Goal: Task Accomplishment & Management: Manage account settings

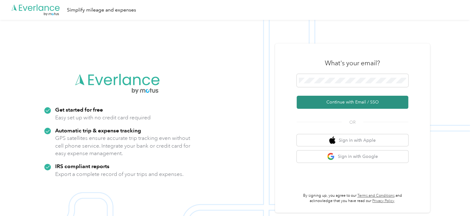
click at [334, 102] on button "Continue with Email / SSO" at bounding box center [353, 102] width 112 height 13
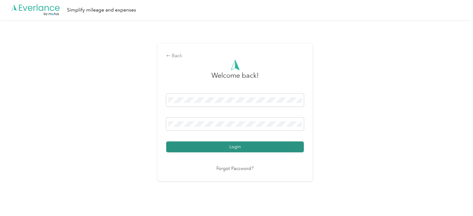
click at [211, 148] on button "Login" at bounding box center [235, 146] width 138 height 11
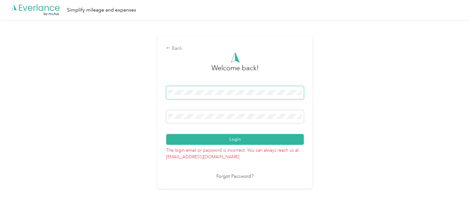
click at [166, 134] on button "Login" at bounding box center [235, 139] width 138 height 11
drag, startPoint x: 218, startPoint y: 111, endPoint x: 146, endPoint y: 108, distance: 72.4
click at [146, 108] on div "Back Welcome back! Login The login email or password is incorrect. You can alwa…" at bounding box center [235, 115] width 470 height 190
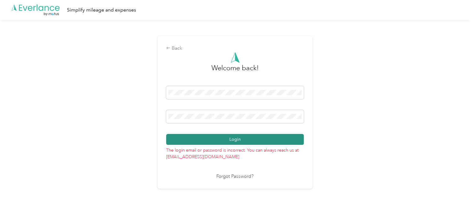
click at [227, 136] on button "Login" at bounding box center [235, 139] width 138 height 11
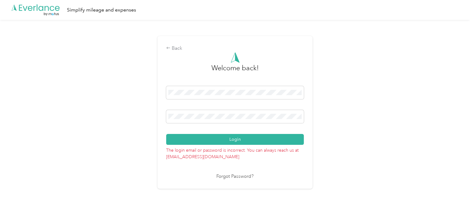
drag, startPoint x: 208, startPoint y: 113, endPoint x: 164, endPoint y: 115, distance: 43.8
click at [164, 115] on div "Back Welcome back! Login The login email or password is incorrect. You can alwa…" at bounding box center [235, 112] width 155 height 152
click at [166, 134] on button "Login" at bounding box center [235, 139] width 138 height 11
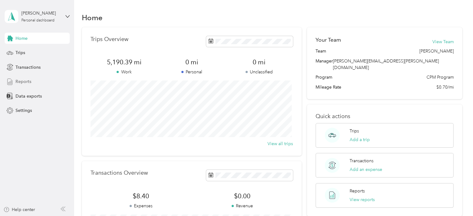
click at [24, 81] on span "Reports" at bounding box center [24, 81] width 16 height 7
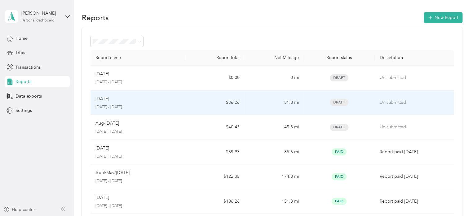
click at [143, 106] on p "[DATE] - [DATE]" at bounding box center [138, 107] width 85 height 6
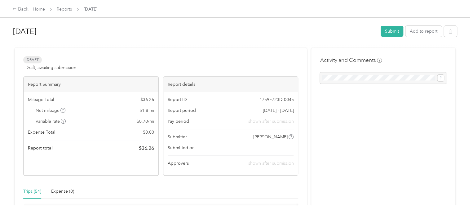
click at [65, 6] on span "Reports" at bounding box center [64, 9] width 15 height 7
click at [61, 10] on link "Reports" at bounding box center [64, 9] width 15 height 5
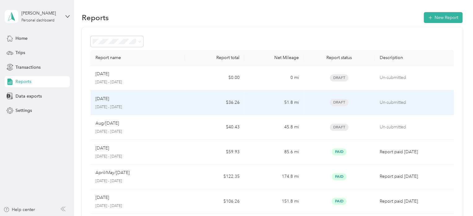
click at [119, 103] on div "Sep [DATE] - [DATE]" at bounding box center [138, 102] width 85 height 15
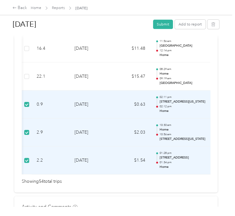
scroll to position [0, 176]
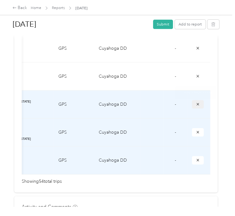
click at [195, 106] on icon "submit" at bounding box center [197, 104] width 4 height 4
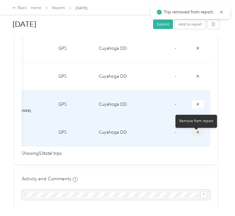
click at [197, 134] on icon "submit" at bounding box center [197, 132] width 4 height 4
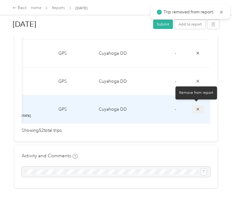
click at [194, 109] on button "submit" at bounding box center [198, 109] width 12 height 8
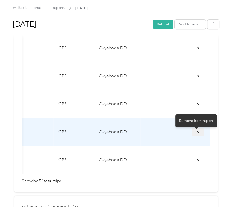
click at [199, 134] on button "submit" at bounding box center [198, 132] width 12 height 8
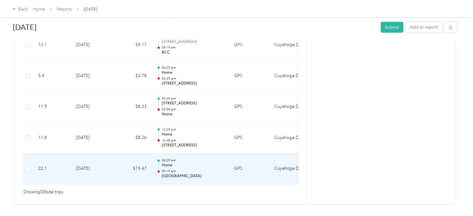
scroll to position [1606, 0]
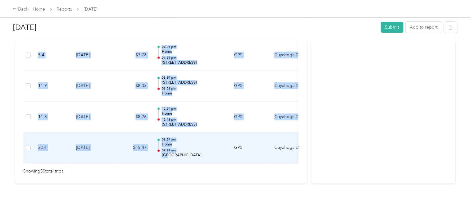
drag, startPoint x: 168, startPoint y: 153, endPoint x: 161, endPoint y: 154, distance: 6.6
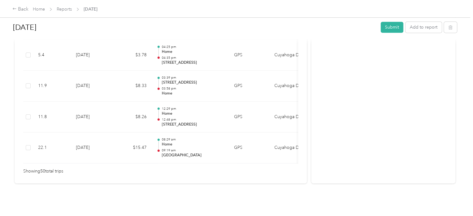
click at [190, 168] on div "Showing 50 total trips" at bounding box center [160, 171] width 275 height 7
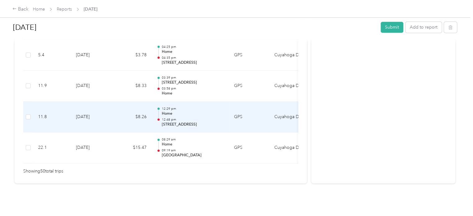
click at [183, 111] on p "Home" at bounding box center [193, 114] width 63 height 6
click at [124, 112] on td "$8.26" at bounding box center [132, 116] width 37 height 31
click at [217, 117] on p "12:48 pm" at bounding box center [193, 119] width 63 height 4
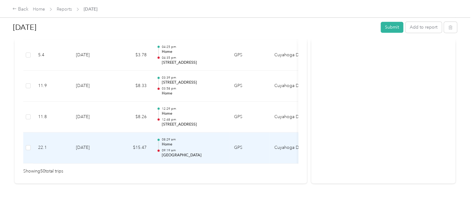
click at [126, 139] on td "$15.47" at bounding box center [132, 147] width 37 height 31
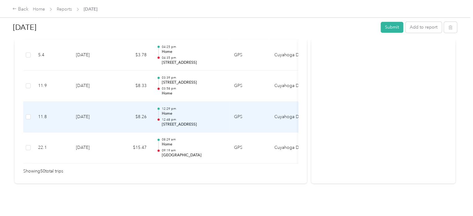
click at [88, 113] on td "[DATE]" at bounding box center [92, 116] width 43 height 31
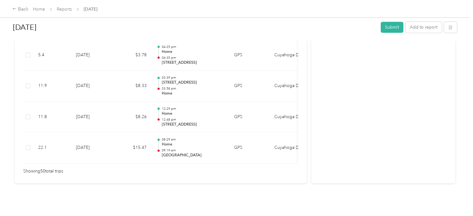
click at [69, 12] on span "Reports" at bounding box center [64, 9] width 15 height 7
click at [63, 11] on link "Reports" at bounding box center [64, 9] width 15 height 5
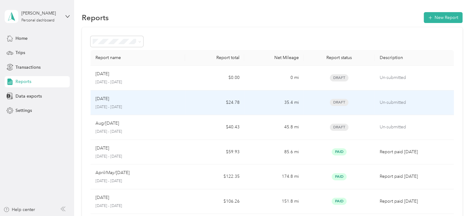
click at [132, 102] on div "Sep [DATE] - [DATE]" at bounding box center [138, 102] width 85 height 15
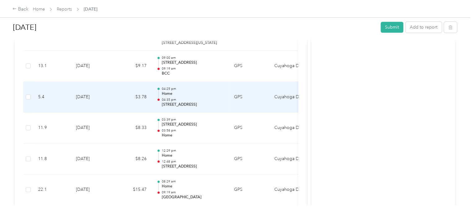
scroll to position [1606, 0]
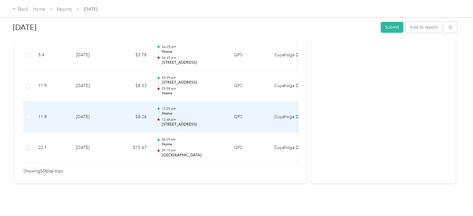
click at [173, 122] on p "[STREET_ADDRESS]" at bounding box center [193, 125] width 63 height 6
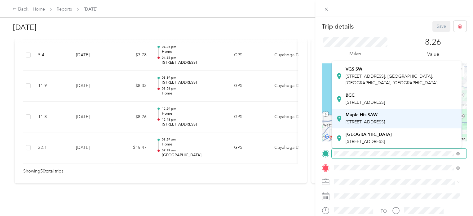
scroll to position [76, 0]
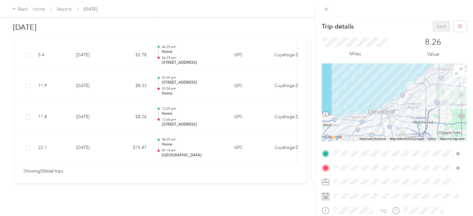
click at [369, 132] on strong "[GEOGRAPHIC_DATA]" at bounding box center [369, 135] width 46 height 6
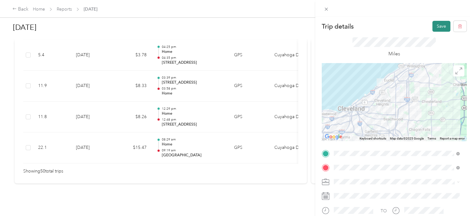
click at [437, 27] on button "Save" at bounding box center [442, 26] width 18 height 11
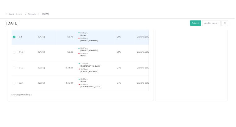
scroll to position [0, 88]
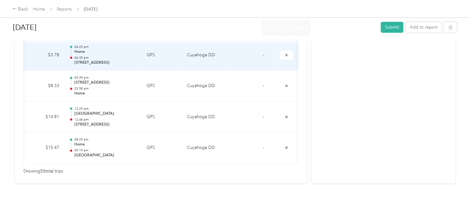
click at [284, 43] on div at bounding box center [235, 41] width 444 height 7
click at [285, 53] on icon "submit" at bounding box center [286, 54] width 2 height 2
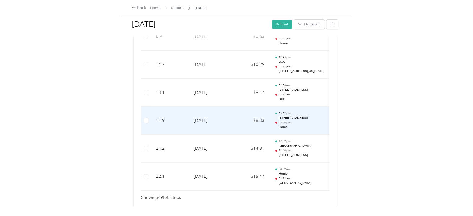
scroll to position [1361, 0]
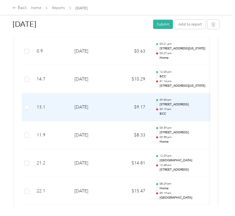
click at [115, 112] on td "$9.17" at bounding box center [131, 107] width 37 height 28
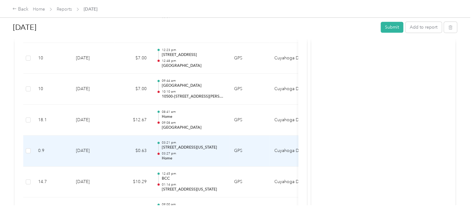
scroll to position [1423, 0]
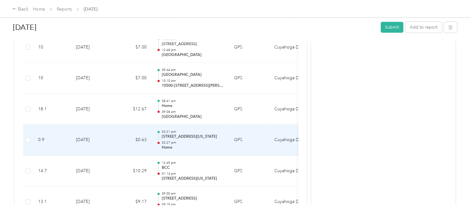
click at [110, 142] on td "[DATE]" at bounding box center [92, 139] width 43 height 31
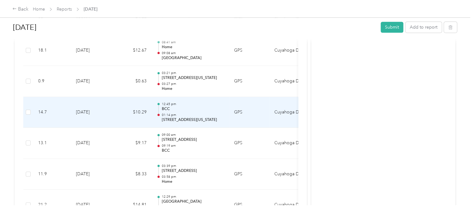
scroll to position [1485, 0]
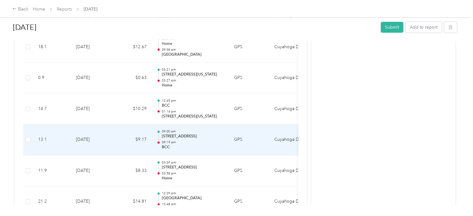
click at [109, 136] on td "[DATE]" at bounding box center [92, 139] width 43 height 31
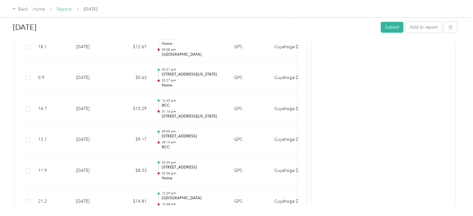
click at [68, 7] on link "Reports" at bounding box center [64, 9] width 15 height 5
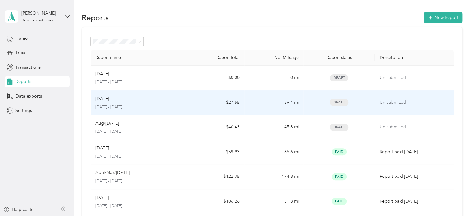
click at [168, 106] on p "[DATE] - [DATE]" at bounding box center [138, 107] width 85 height 6
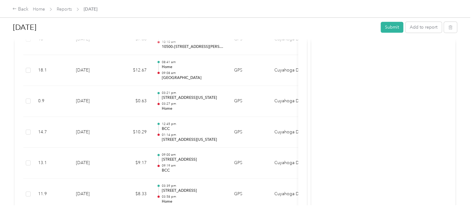
scroll to position [1525, 0]
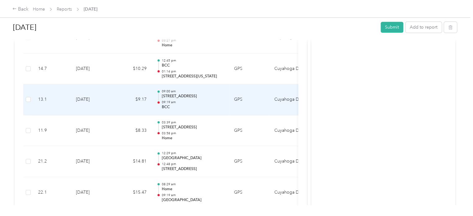
click at [108, 101] on td "[DATE]" at bounding box center [92, 99] width 43 height 31
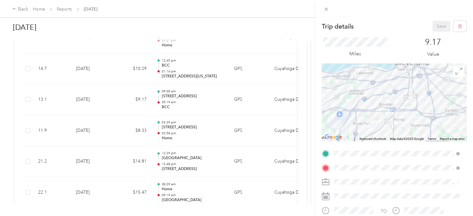
click at [371, 90] on div "Home [STREET_ADDRESS][PERSON_NAME][US_STATE]" at bounding box center [394, 83] width 96 height 13
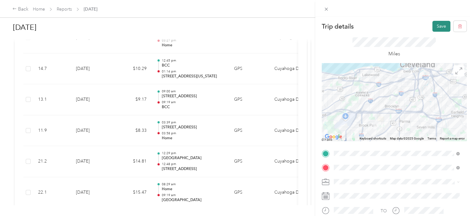
click at [440, 24] on button "Save" at bounding box center [442, 26] width 18 height 11
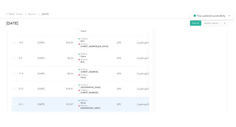
scroll to position [1514, 0]
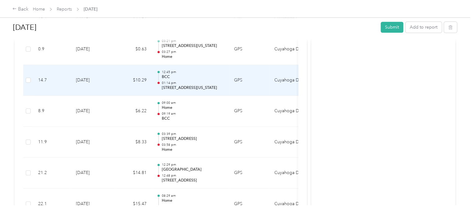
click at [110, 84] on td "[DATE]" at bounding box center [92, 80] width 43 height 31
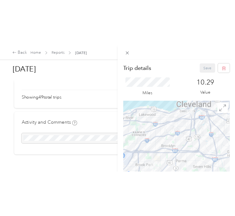
scroll to position [1454, 0]
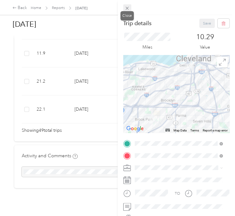
click at [128, 8] on icon at bounding box center [126, 8] width 5 height 5
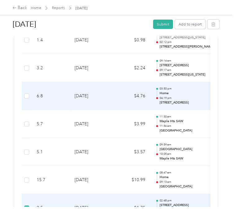
scroll to position [1051, 0]
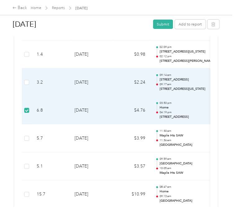
click at [24, 85] on td at bounding box center [27, 82] width 10 height 28
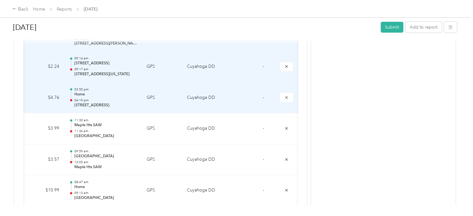
scroll to position [1265, 0]
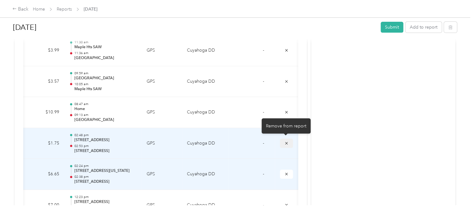
click at [282, 141] on button "submit" at bounding box center [286, 142] width 13 height 9
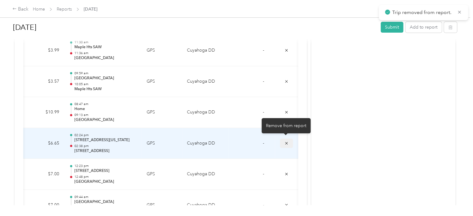
click at [287, 141] on icon "submit" at bounding box center [286, 143] width 4 height 4
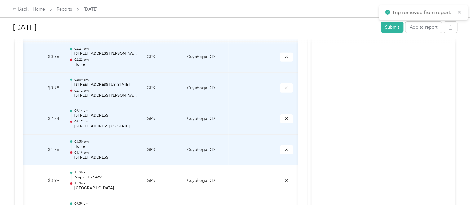
scroll to position [1110, 0]
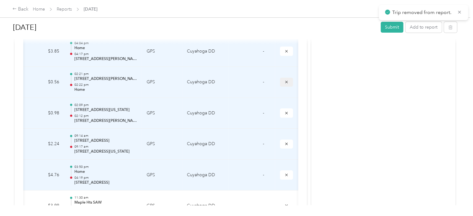
click at [285, 81] on icon "submit" at bounding box center [286, 82] width 4 height 4
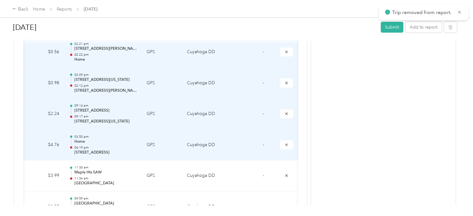
scroll to position [1141, 0]
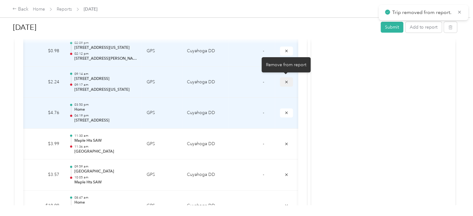
click at [287, 82] on icon "submit" at bounding box center [286, 82] width 4 height 4
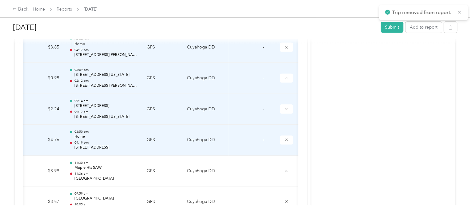
scroll to position [1079, 0]
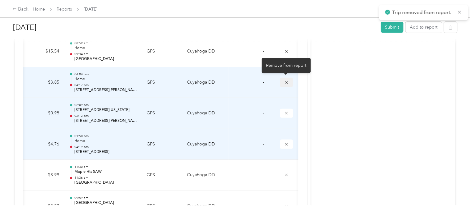
click at [286, 80] on icon "submit" at bounding box center [286, 82] width 4 height 4
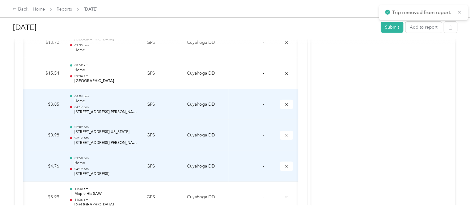
scroll to position [1048, 0]
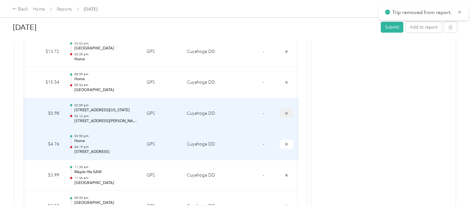
click at [284, 113] on icon "submit" at bounding box center [286, 113] width 4 height 4
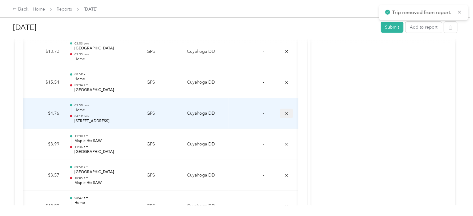
click at [283, 113] on button "submit" at bounding box center [286, 113] width 13 height 9
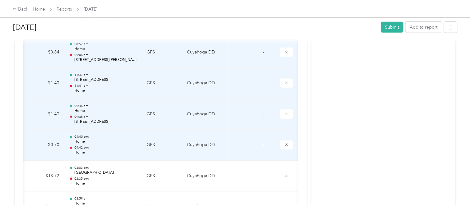
scroll to position [893, 0]
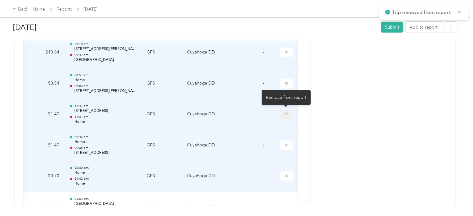
click at [285, 113] on icon "submit" at bounding box center [286, 114] width 2 height 2
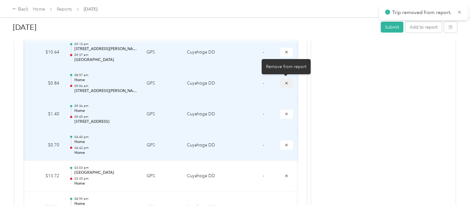
click at [282, 82] on button "submit" at bounding box center [286, 82] width 13 height 9
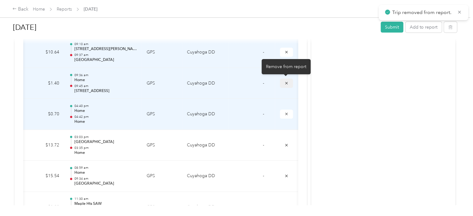
click at [284, 83] on icon "submit" at bounding box center [286, 83] width 4 height 4
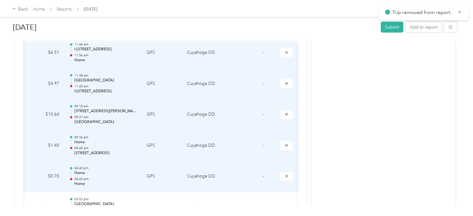
scroll to position [800, 0]
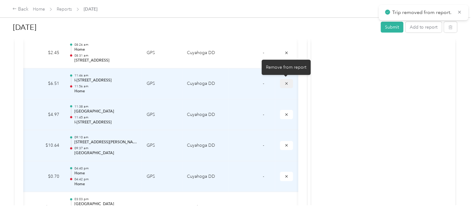
click at [287, 84] on button "submit" at bounding box center [286, 83] width 13 height 9
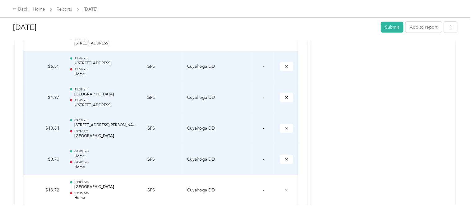
scroll to position [831, 0]
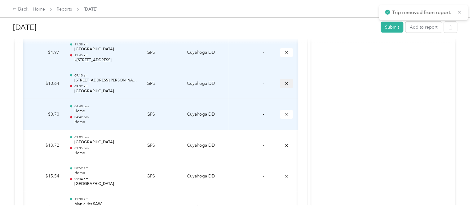
click at [289, 83] on button "submit" at bounding box center [286, 83] width 13 height 9
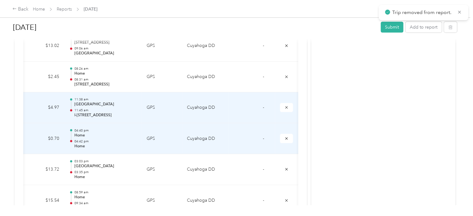
scroll to position [769, 0]
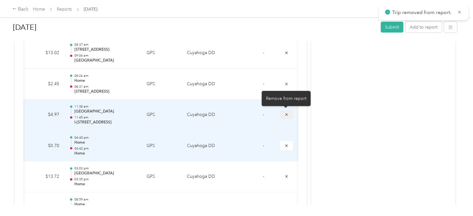
click at [288, 115] on button "submit" at bounding box center [286, 114] width 13 height 9
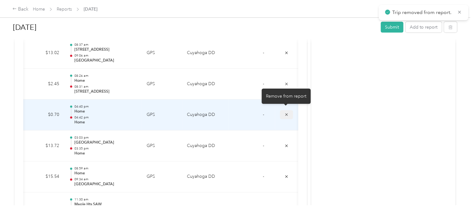
click at [285, 113] on icon "submit" at bounding box center [286, 114] width 4 height 4
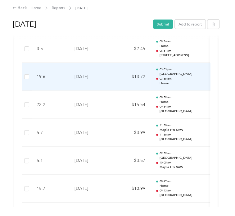
scroll to position [686, 0]
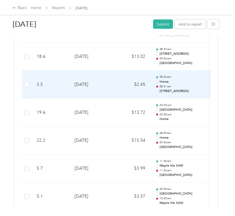
click at [61, 92] on td "3.5" at bounding box center [51, 84] width 38 height 28
click at [63, 88] on td "3.5" at bounding box center [51, 84] width 38 height 28
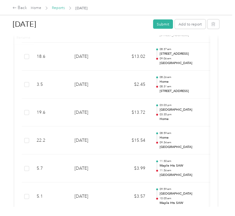
click at [60, 8] on link "Reports" at bounding box center [58, 8] width 13 height 5
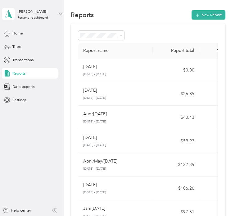
click at [43, 75] on div "Reports" at bounding box center [30, 73] width 56 height 11
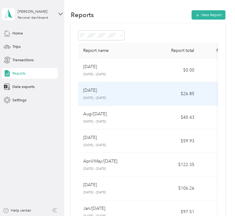
click at [108, 90] on div "[DATE]" at bounding box center [115, 90] width 65 height 7
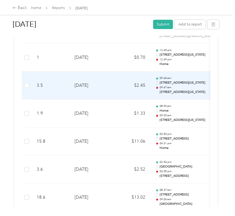
scroll to position [596, 0]
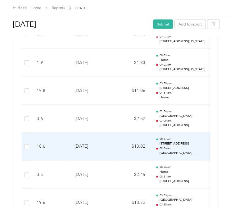
click at [103, 145] on td "[DATE]" at bounding box center [90, 146] width 43 height 28
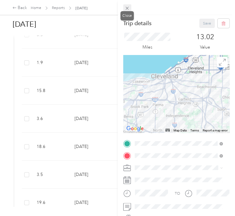
click at [129, 6] on icon at bounding box center [126, 8] width 5 height 5
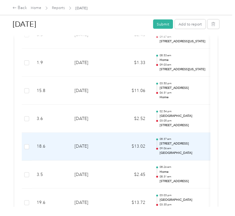
scroll to position [627, 0]
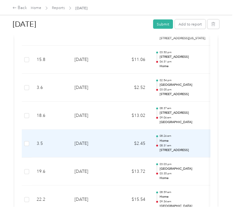
click at [105, 151] on td "[DATE]" at bounding box center [90, 143] width 43 height 28
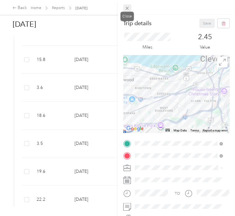
click at [125, 9] on icon at bounding box center [126, 8] width 5 height 5
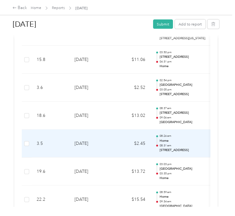
click at [110, 146] on td "[DATE]" at bounding box center [90, 143] width 43 height 28
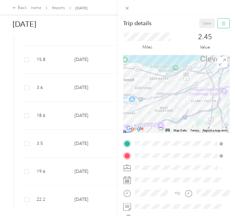
click at [221, 24] on icon "button" at bounding box center [223, 23] width 4 height 4
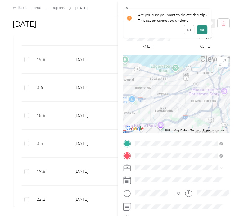
click at [202, 28] on button "Yes" at bounding box center [202, 29] width 11 height 8
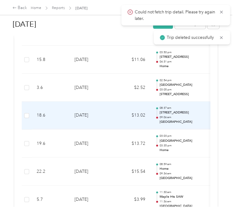
click at [127, 123] on td "$13.02" at bounding box center [131, 115] width 37 height 28
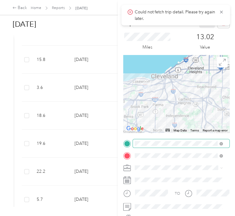
click at [158, 140] on span at bounding box center [181, 143] width 97 height 8
click at [158, 95] on li "Home [STREET_ADDRESS][PERSON_NAME][US_STATE]" at bounding box center [178, 86] width 92 height 22
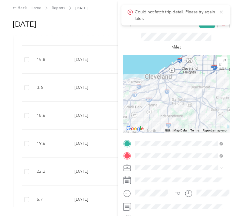
click at [222, 12] on icon at bounding box center [221, 12] width 5 height 6
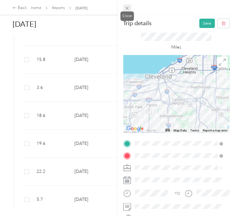
click at [129, 10] on icon at bounding box center [126, 8] width 5 height 5
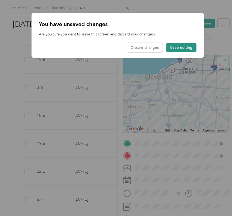
click at [182, 49] on button "Keep editing" at bounding box center [181, 47] width 30 height 9
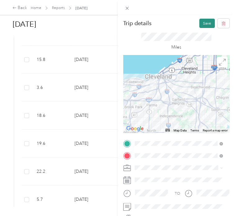
click at [202, 25] on button "Save" at bounding box center [207, 23] width 16 height 9
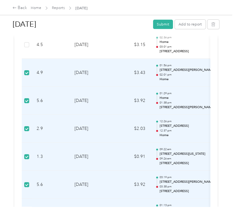
scroll to position [316, 0]
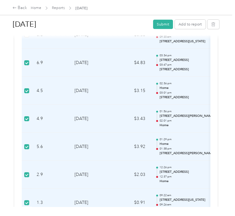
click at [30, 41] on td at bounding box center [27, 35] width 10 height 28
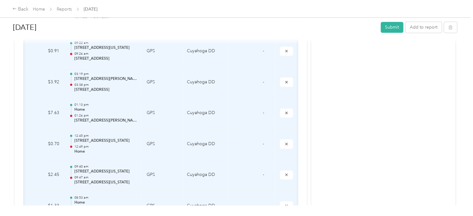
scroll to position [586, 0]
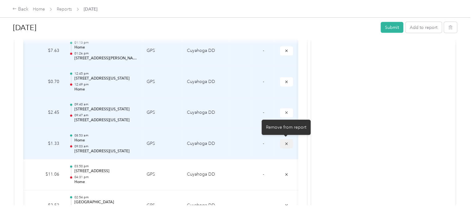
click at [284, 143] on icon "submit" at bounding box center [286, 143] width 4 height 4
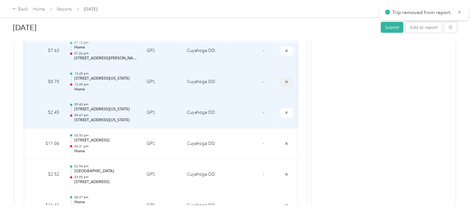
click at [282, 80] on button "submit" at bounding box center [286, 81] width 13 height 9
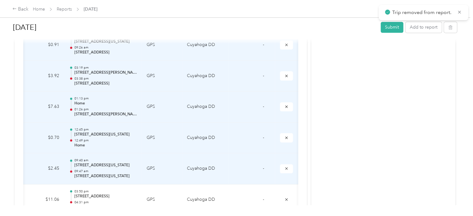
scroll to position [524, 0]
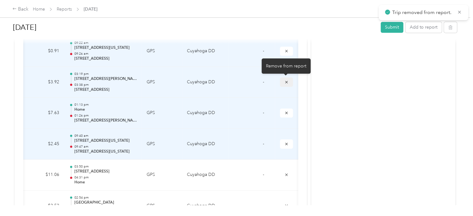
click at [284, 80] on icon "submit" at bounding box center [286, 82] width 4 height 4
click at [285, 81] on icon "submit" at bounding box center [286, 82] width 4 height 4
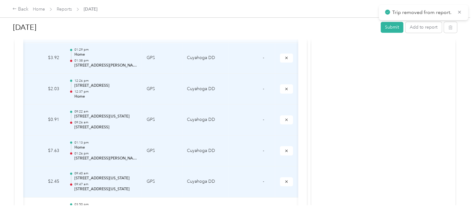
scroll to position [431, 0]
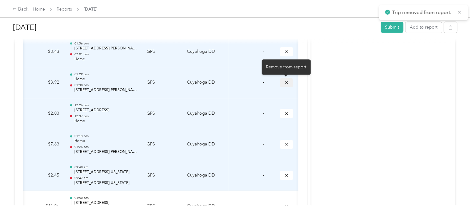
click at [287, 80] on icon "submit" at bounding box center [286, 82] width 4 height 4
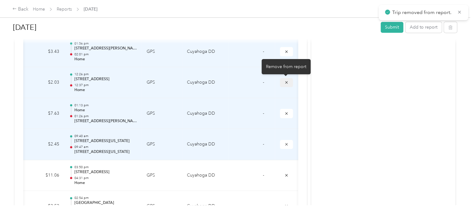
click at [285, 83] on icon "submit" at bounding box center [286, 82] width 4 height 4
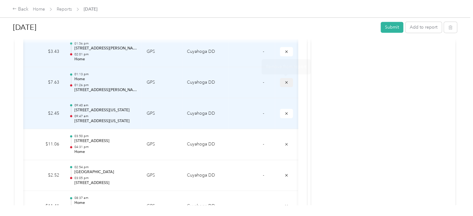
click at [287, 81] on icon "submit" at bounding box center [286, 82] width 2 height 2
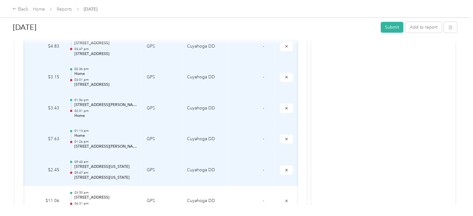
scroll to position [369, 0]
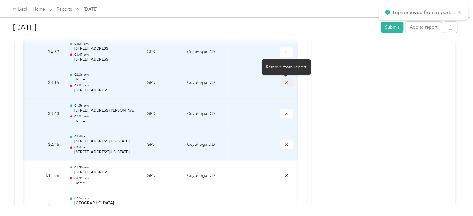
click at [288, 81] on icon "submit" at bounding box center [286, 82] width 4 height 4
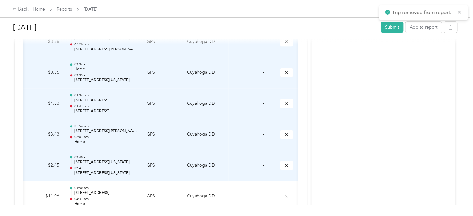
scroll to position [307, 0]
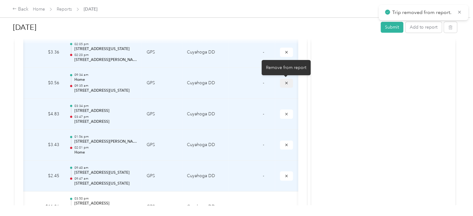
click at [287, 84] on icon "submit" at bounding box center [286, 83] width 4 height 4
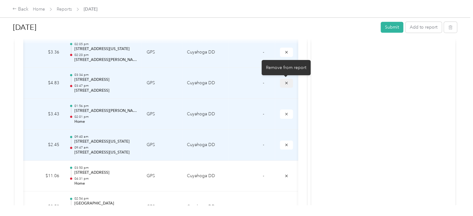
click at [284, 82] on icon "submit" at bounding box center [286, 83] width 4 height 4
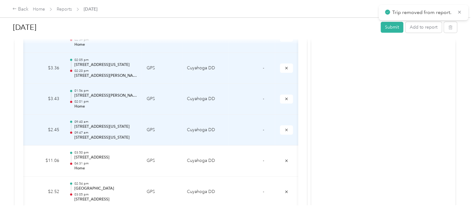
scroll to position [276, 0]
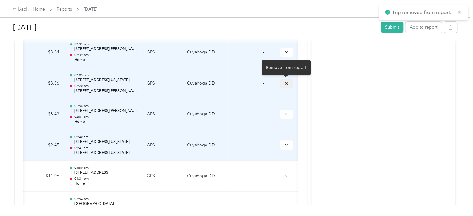
click at [289, 84] on button "submit" at bounding box center [286, 82] width 13 height 9
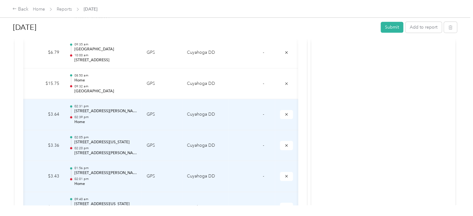
scroll to position [245, 0]
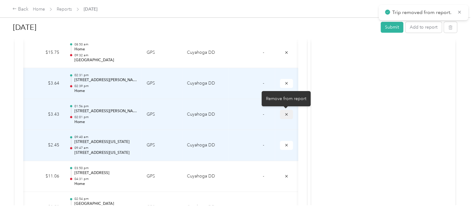
click at [289, 115] on button "submit" at bounding box center [286, 114] width 13 height 9
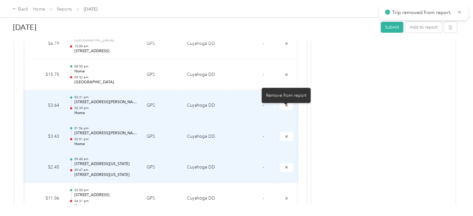
scroll to position [214, 0]
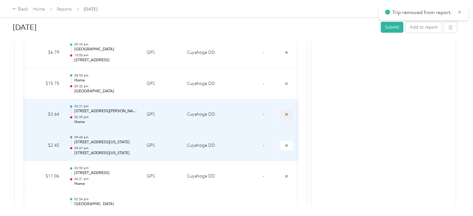
click at [285, 114] on icon "submit" at bounding box center [286, 114] width 4 height 4
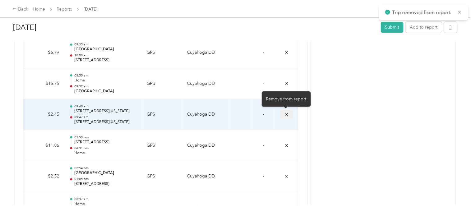
click at [287, 115] on icon "submit" at bounding box center [286, 114] width 4 height 4
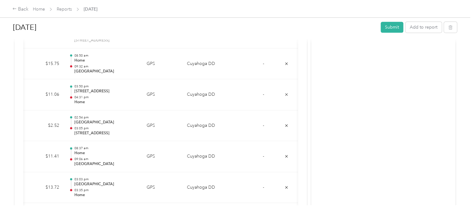
scroll to position [155, 0]
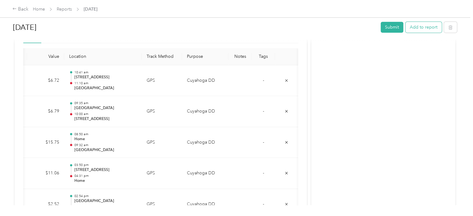
click at [428, 29] on button "Add to report" at bounding box center [424, 27] width 36 height 11
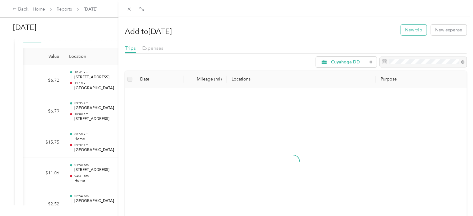
click at [402, 29] on button "New trip" at bounding box center [414, 30] width 26 height 11
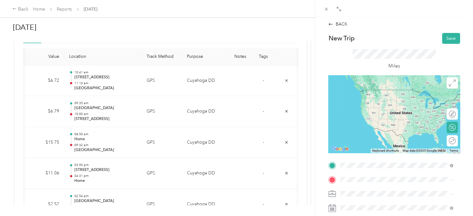
click at [373, 102] on div "Home [STREET_ADDRESS][PERSON_NAME][US_STATE]" at bounding box center [400, 95] width 96 height 13
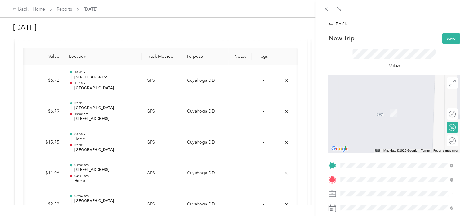
click at [380, 100] on div "[STREET_ADDRESS][US_STATE]" at bounding box center [397, 104] width 108 height 8
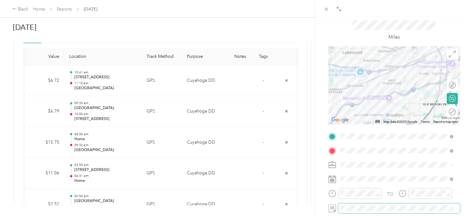
scroll to position [62, 0]
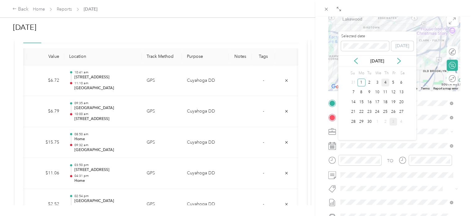
click at [387, 81] on div "4" at bounding box center [386, 82] width 8 height 8
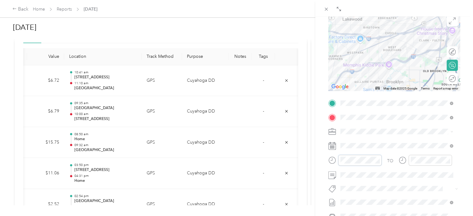
click at [334, 159] on div at bounding box center [355, 159] width 53 height 11
click at [349, 120] on div "09" at bounding box center [347, 118] width 15 height 9
click at [365, 95] on div "30" at bounding box center [364, 94] width 15 height 9
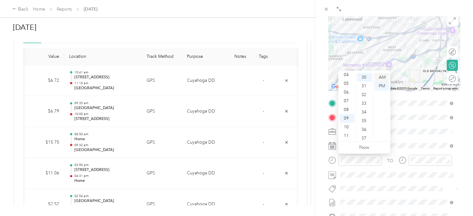
click at [381, 79] on div "AM" at bounding box center [382, 77] width 15 height 9
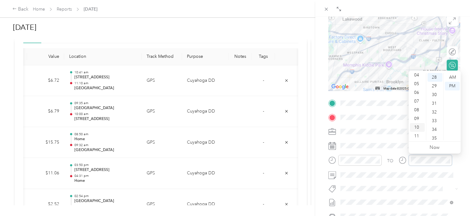
scroll to position [37, 0]
click at [419, 121] on div "09" at bounding box center [417, 118] width 15 height 9
click at [434, 120] on div "40" at bounding box center [435, 119] width 15 height 9
click at [452, 79] on div "AM" at bounding box center [452, 77] width 15 height 9
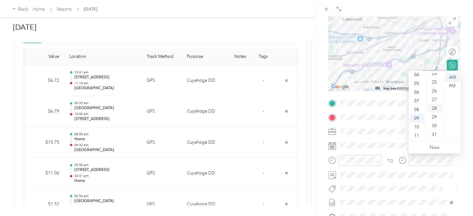
scroll to position [223, 0]
click at [435, 113] on div "30" at bounding box center [435, 114] width 15 height 9
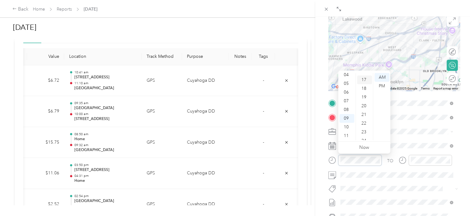
scroll to position [137, 0]
click at [365, 105] on div "19" at bounding box center [364, 105] width 15 height 9
click at [364, 182] on span "Aug/[DATE]" at bounding box center [353, 181] width 24 height 7
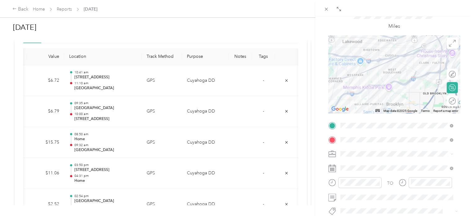
scroll to position [0, 0]
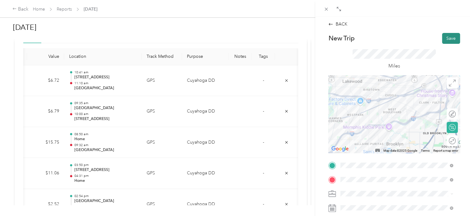
click at [450, 37] on button "Save" at bounding box center [451, 38] width 18 height 11
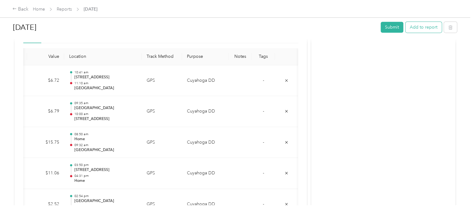
click at [422, 29] on button "Add to report" at bounding box center [424, 27] width 36 height 11
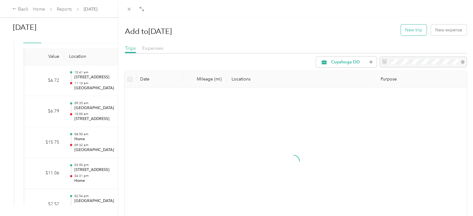
click at [407, 34] on button "New trip" at bounding box center [414, 30] width 26 height 11
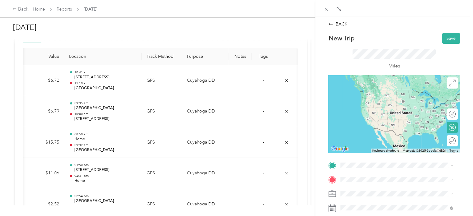
click at [380, 92] on span "[STREET_ADDRESS][US_STATE]" at bounding box center [383, 89] width 62 height 6
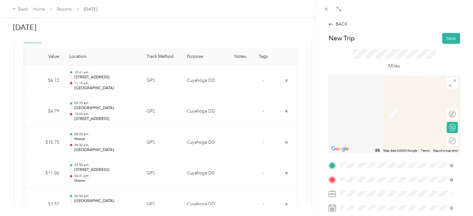
click at [378, 116] on div "Maple Hts SAW [STREET_ADDRESS]" at bounding box center [371, 109] width 39 height 13
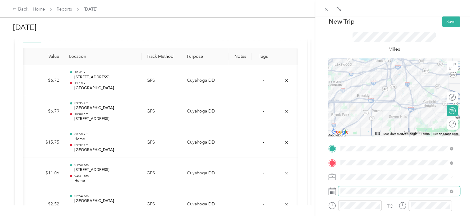
scroll to position [31, 0]
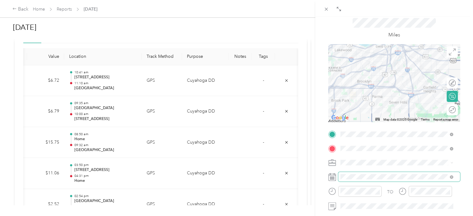
click at [358, 180] on span at bounding box center [399, 177] width 122 height 10
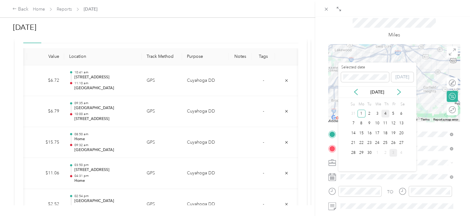
click at [383, 113] on div "4" at bounding box center [386, 114] width 8 height 8
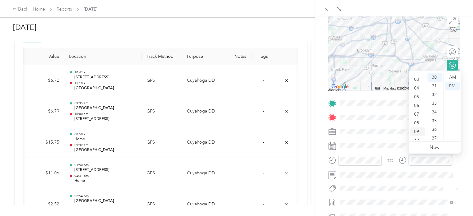
scroll to position [37, 0]
click at [419, 137] on div "11" at bounding box center [417, 135] width 15 height 9
click at [432, 92] on div "28" at bounding box center [435, 91] width 15 height 9
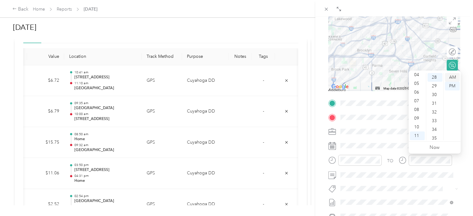
click at [454, 77] on div "AM" at bounding box center [452, 77] width 15 height 9
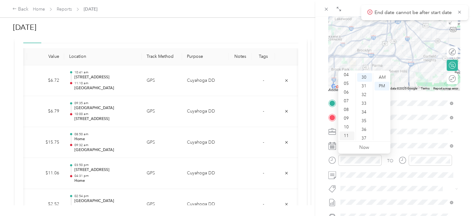
click at [351, 134] on div "11" at bounding box center [347, 135] width 15 height 9
click at [366, 95] on div "07" at bounding box center [364, 94] width 15 height 9
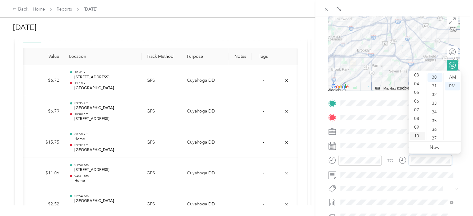
scroll to position [37, 0]
click at [419, 135] on div "11" at bounding box center [417, 135] width 15 height 9
click at [436, 90] on div "28" at bounding box center [435, 91] width 15 height 9
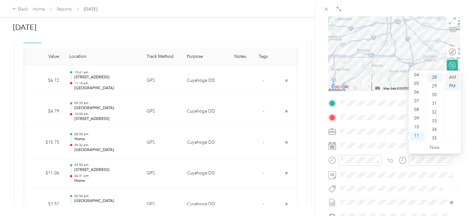
click at [458, 76] on div "AM" at bounding box center [452, 77] width 15 height 9
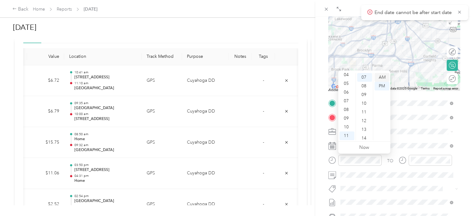
click at [384, 78] on div "AM" at bounding box center [382, 77] width 15 height 9
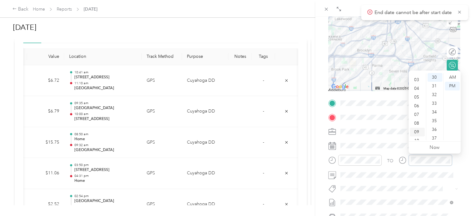
scroll to position [37, 0]
click at [418, 135] on div "11" at bounding box center [417, 135] width 15 height 9
click at [434, 84] on div "27" at bounding box center [435, 82] width 15 height 9
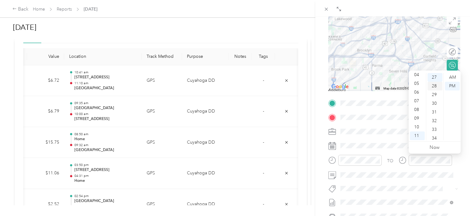
click at [435, 85] on div "28" at bounding box center [435, 86] width 15 height 9
click at [359, 206] on span at bounding box center [399, 202] width 122 height 10
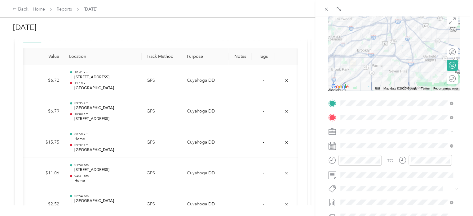
click at [372, 182] on span "Aug/[DATE] Draft" at bounding box center [397, 181] width 108 height 6
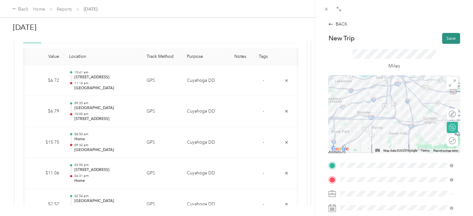
click at [446, 39] on button "Save" at bounding box center [451, 38] width 18 height 11
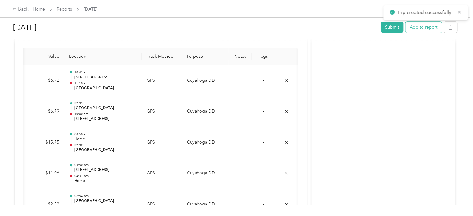
click at [415, 29] on button "Add to report" at bounding box center [424, 27] width 36 height 11
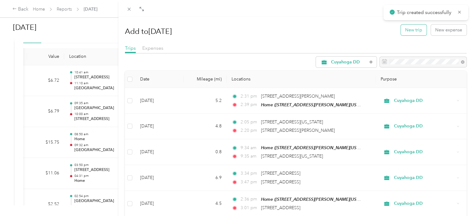
click at [414, 32] on button "New trip" at bounding box center [414, 30] width 26 height 11
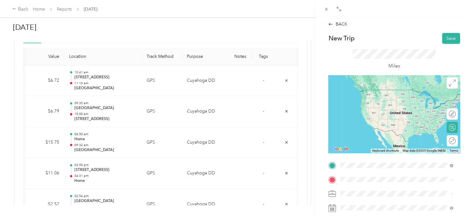
click at [371, 102] on div "Maple Hts SAW [STREET_ADDRESS]" at bounding box center [371, 95] width 39 height 13
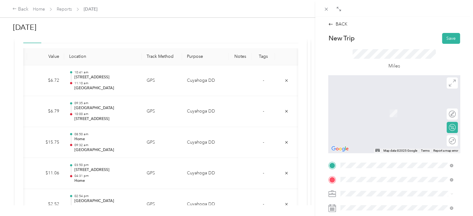
click at [387, 113] on span "[STREET_ADDRESS]" at bounding box center [371, 112] width 39 height 5
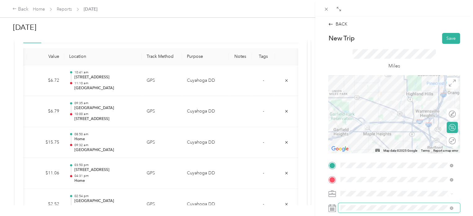
scroll to position [31, 0]
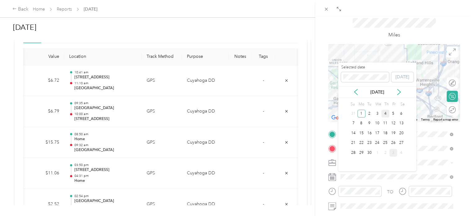
click at [388, 111] on div "4" at bounding box center [386, 114] width 8 height 8
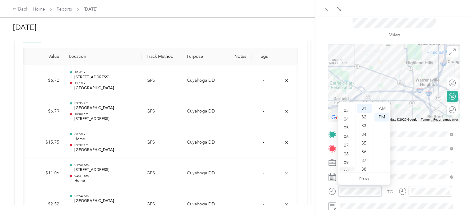
scroll to position [37, 0]
click at [347, 166] on div "11" at bounding box center [347, 166] width 15 height 9
click at [363, 165] on div "52" at bounding box center [364, 166] width 15 height 9
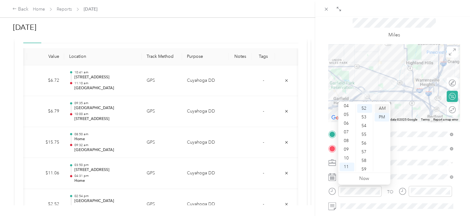
click at [384, 108] on div "AM" at bounding box center [382, 108] width 15 height 9
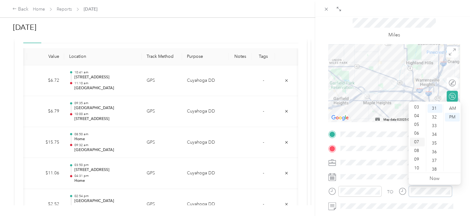
scroll to position [37, 0]
click at [419, 167] on div "11" at bounding box center [417, 166] width 15 height 9
click at [435, 167] on div "59" at bounding box center [435, 166] width 15 height 9
click at [453, 109] on div "AM" at bounding box center [452, 108] width 15 height 9
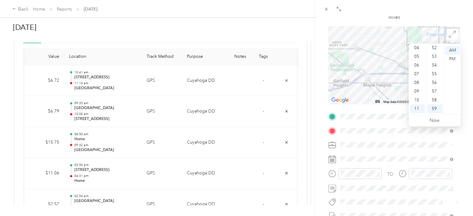
scroll to position [93, 0]
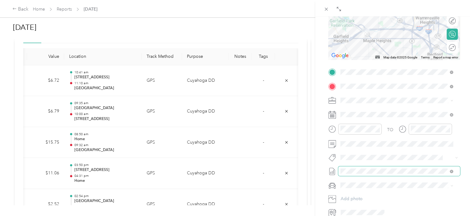
click at [356, 174] on span at bounding box center [399, 171] width 122 height 10
click at [401, 149] on span "Aug/[DATE] Draft" at bounding box center [397, 150] width 108 height 6
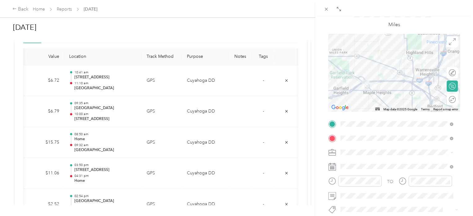
scroll to position [0, 0]
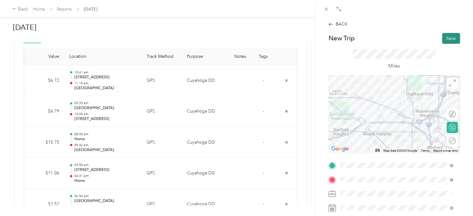
click at [450, 38] on button "Save" at bounding box center [451, 38] width 18 height 11
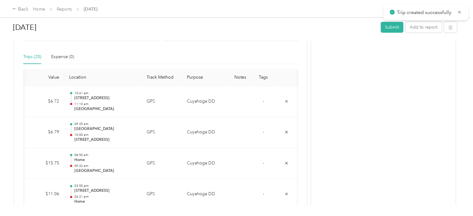
scroll to position [124, 0]
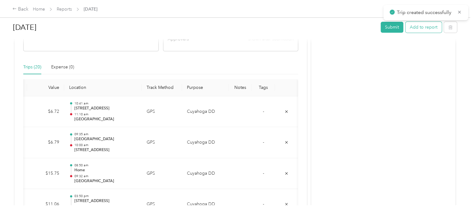
click at [427, 29] on button "Add to report" at bounding box center [424, 27] width 36 height 11
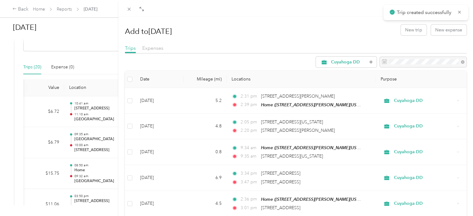
scroll to position [299, 0]
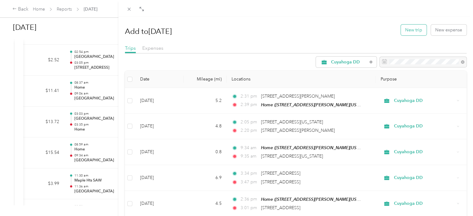
click at [410, 30] on button "New trip" at bounding box center [414, 30] width 26 height 11
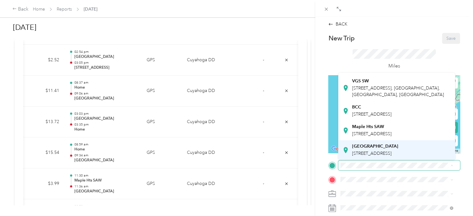
scroll to position [122, 0]
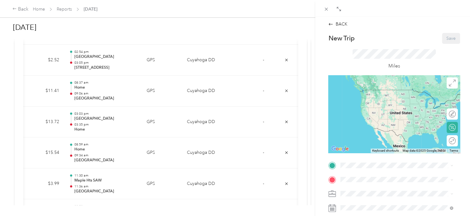
click at [369, 142] on div "Green Road [STREET_ADDRESS]" at bounding box center [375, 148] width 46 height 13
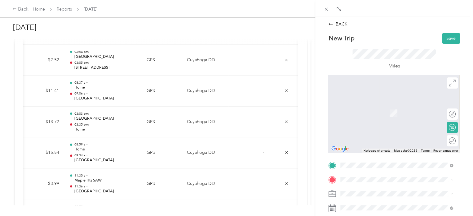
click at [365, 109] on div "Home [STREET_ADDRESS][PERSON_NAME][US_STATE]" at bounding box center [400, 109] width 96 height 13
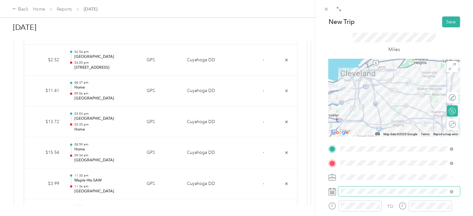
scroll to position [31, 0]
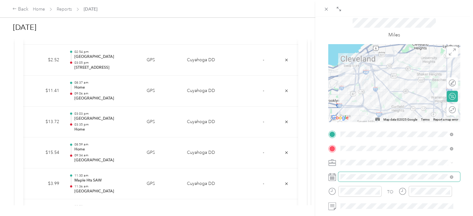
click at [356, 173] on span at bounding box center [399, 177] width 122 height 10
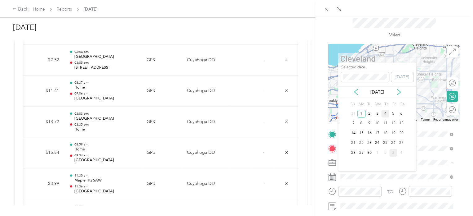
click at [383, 112] on div "4" at bounding box center [386, 114] width 8 height 8
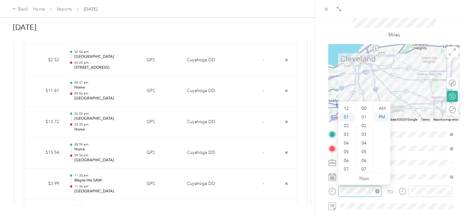
scroll to position [278, 0]
click at [349, 134] on div "04" at bounding box center [347, 134] width 15 height 9
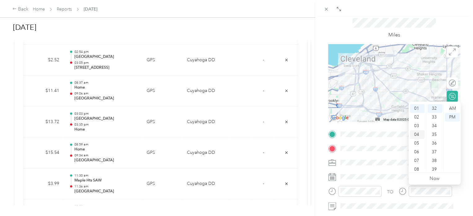
click at [419, 134] on div "04" at bounding box center [417, 134] width 15 height 9
click at [421, 118] on div "05" at bounding box center [417, 117] width 15 height 9
click at [436, 117] on div "15" at bounding box center [435, 115] width 15 height 9
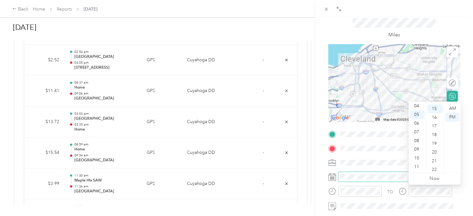
scroll to position [130, 0]
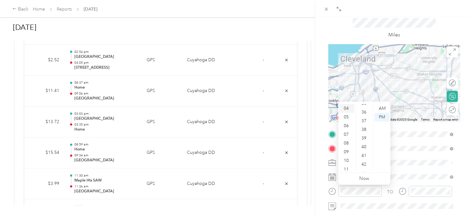
click at [350, 108] on div "04" at bounding box center [347, 108] width 15 height 9
click at [366, 147] on div "51" at bounding box center [364, 149] width 15 height 9
click at [380, 115] on div "PM" at bounding box center [382, 117] width 15 height 9
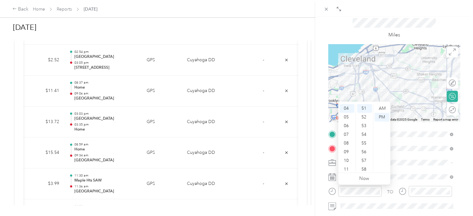
click at [326, 171] on form "New Trip Save This trip cannot be edited because it is either under review, app…" at bounding box center [394, 140] width 145 height 277
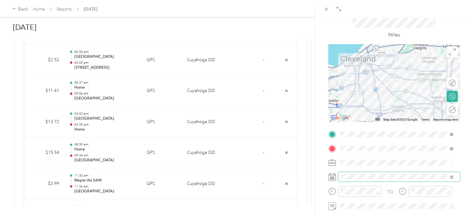
scroll to position [62, 0]
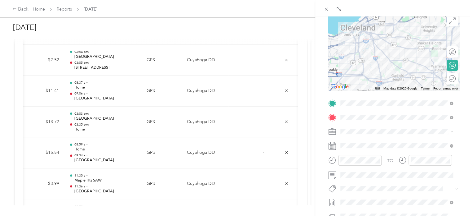
click at [371, 178] on li "Aug/[DATE] Draft" at bounding box center [396, 181] width 117 height 10
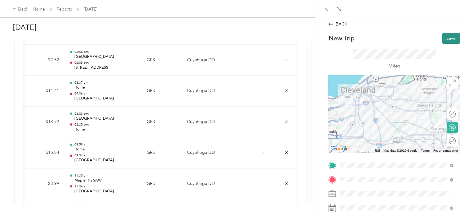
click at [442, 36] on button "Save" at bounding box center [451, 38] width 18 height 11
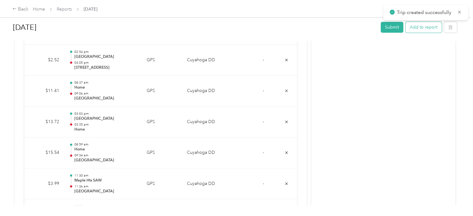
click at [423, 29] on button "Add to report" at bounding box center [424, 27] width 36 height 11
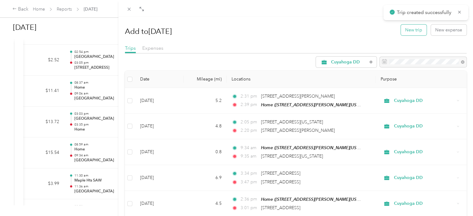
click at [413, 31] on button "New trip" at bounding box center [414, 30] width 26 height 11
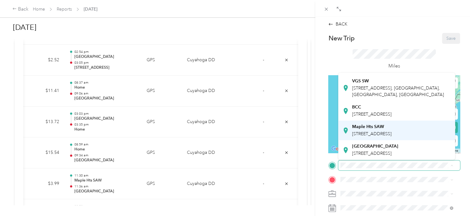
scroll to position [122, 0]
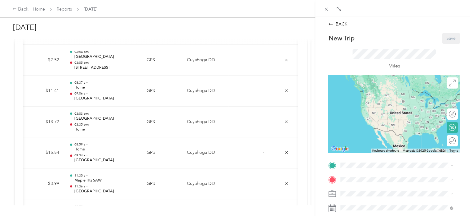
click at [372, 142] on div "Green Road [STREET_ADDRESS]" at bounding box center [375, 148] width 46 height 13
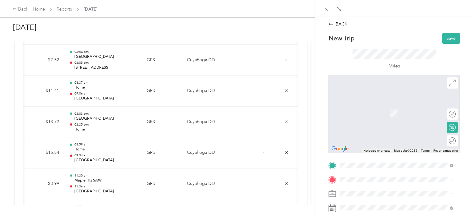
click at [367, 115] on span "[STREET_ADDRESS][PERSON_NAME][US_STATE]" at bounding box center [400, 112] width 96 height 5
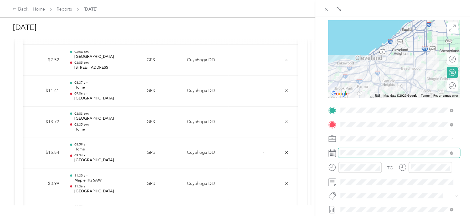
scroll to position [62, 0]
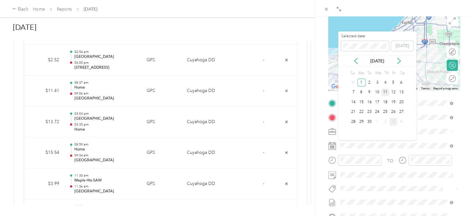
click at [386, 92] on div "11" at bounding box center [386, 92] width 8 height 8
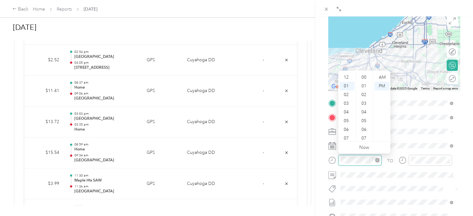
scroll to position [287, 0]
click at [349, 105] on div "04" at bounding box center [347, 103] width 15 height 9
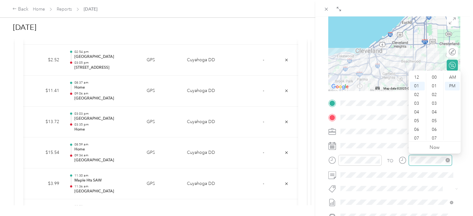
scroll to position [9, 0]
click at [417, 105] on div "04" at bounding box center [417, 103] width 15 height 9
click at [435, 90] on div "45" at bounding box center [435, 88] width 15 height 9
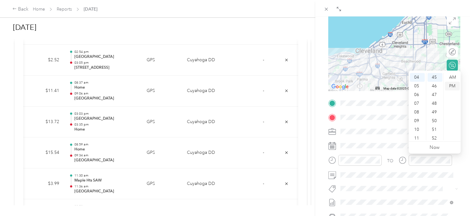
click at [451, 85] on div "PM" at bounding box center [452, 86] width 15 height 9
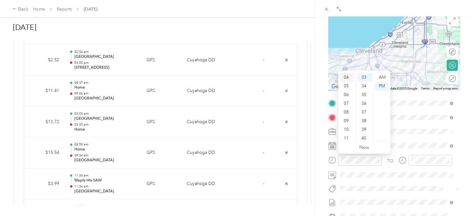
click at [349, 77] on div "04" at bounding box center [347, 77] width 15 height 9
click at [366, 116] on div "13" at bounding box center [364, 120] width 15 height 9
click at [349, 198] on span at bounding box center [399, 202] width 122 height 10
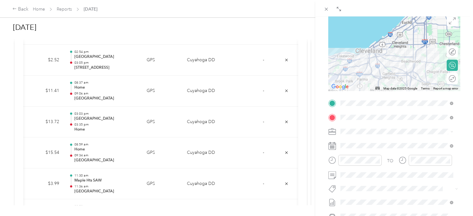
click at [364, 180] on span "Aug/[DATE]" at bounding box center [353, 181] width 24 height 7
click at [321, 158] on div "BACK New Trip Save This trip cannot be edited because it is either under review…" at bounding box center [395, 124] width 158 height 216
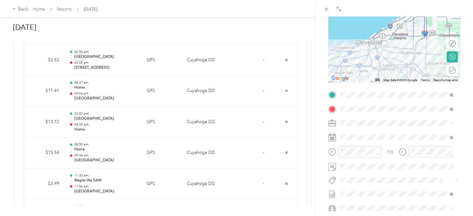
scroll to position [19, 0]
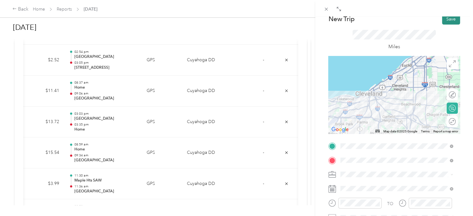
click at [444, 18] on button "Save" at bounding box center [451, 19] width 18 height 11
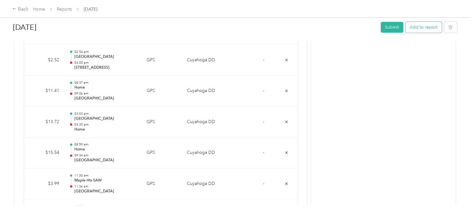
click at [417, 29] on button "Add to report" at bounding box center [424, 27] width 36 height 11
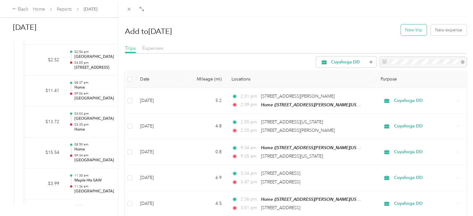
click at [411, 32] on button "New trip" at bounding box center [414, 30] width 26 height 11
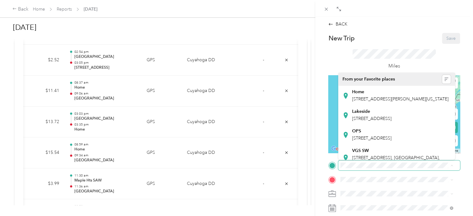
scroll to position [122, 0]
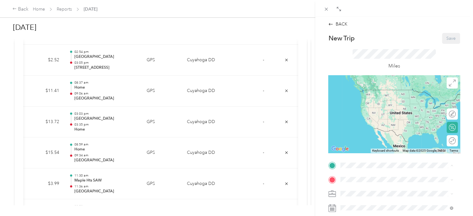
click at [374, 150] on span "[STREET_ADDRESS]" at bounding box center [371, 152] width 39 height 5
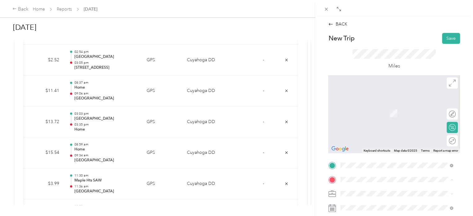
click at [362, 114] on span "[STREET_ADDRESS][PERSON_NAME][US_STATE]" at bounding box center [400, 112] width 96 height 5
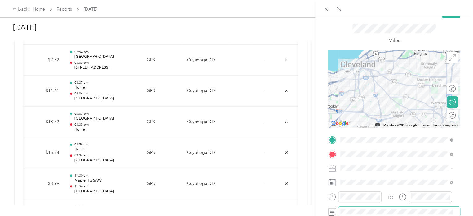
scroll to position [62, 0]
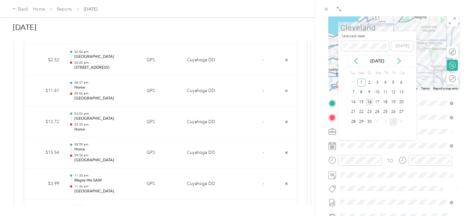
click at [371, 101] on div "16" at bounding box center [370, 102] width 8 height 8
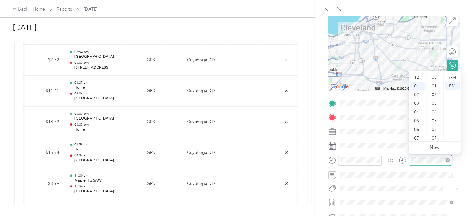
scroll to position [295, 0]
click at [437, 119] on div "53" at bounding box center [435, 118] width 15 height 9
click at [417, 104] on div "04" at bounding box center [417, 103] width 15 height 9
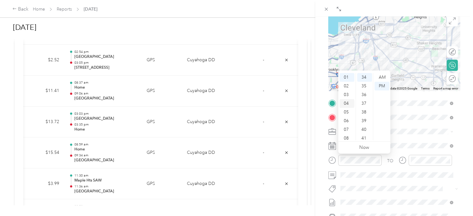
click at [348, 103] on div "04" at bounding box center [347, 103] width 15 height 9
click at [366, 129] on div "22" at bounding box center [364, 128] width 15 height 9
click at [351, 199] on span at bounding box center [399, 202] width 122 height 10
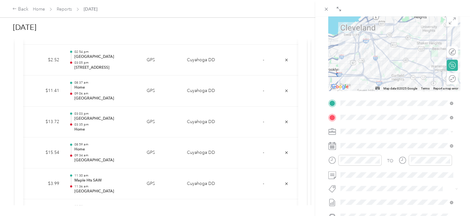
click at [364, 180] on span "Aug/[DATE]" at bounding box center [353, 181] width 24 height 7
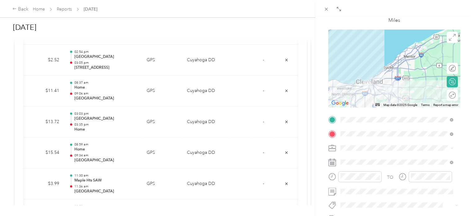
scroll to position [0, 0]
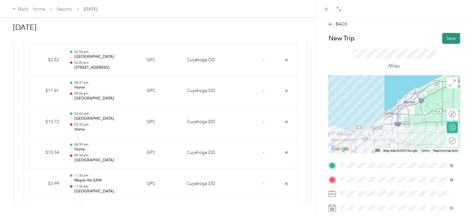
click at [445, 33] on button "Save" at bounding box center [451, 38] width 18 height 11
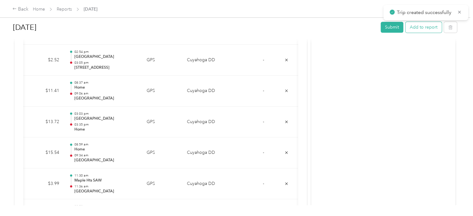
click at [427, 31] on button "Add to report" at bounding box center [424, 27] width 36 height 11
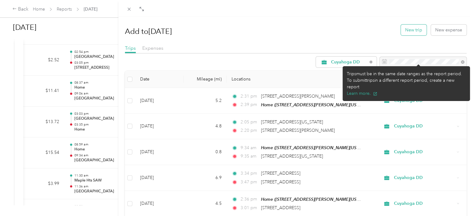
click at [412, 29] on button "New trip" at bounding box center [414, 30] width 26 height 11
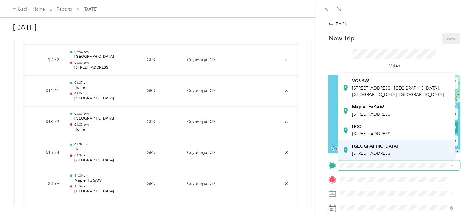
scroll to position [122, 0]
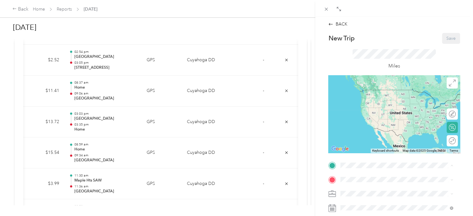
click at [383, 150] on span "[STREET_ADDRESS]" at bounding box center [371, 152] width 39 height 5
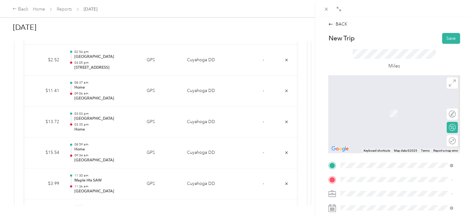
click at [369, 116] on div "Home [STREET_ADDRESS][PERSON_NAME][US_STATE]" at bounding box center [400, 109] width 96 height 13
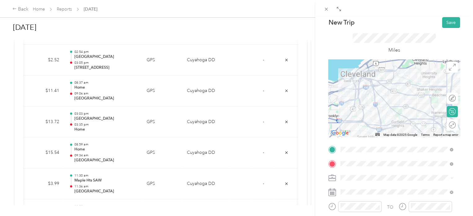
scroll to position [62, 0]
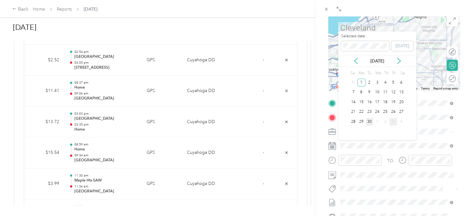
click at [370, 118] on div "30" at bounding box center [370, 122] width 8 height 8
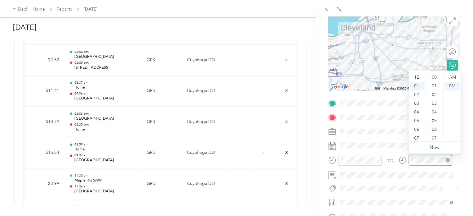
scroll to position [9, 0]
click at [415, 105] on div "04" at bounding box center [417, 103] width 15 height 9
click at [435, 93] on div "54" at bounding box center [435, 92] width 15 height 9
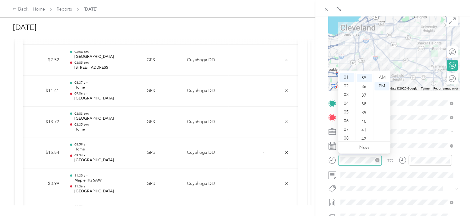
scroll to position [304, 0]
click at [347, 103] on div "04" at bounding box center [347, 103] width 15 height 9
click at [369, 120] on div "22" at bounding box center [364, 119] width 15 height 9
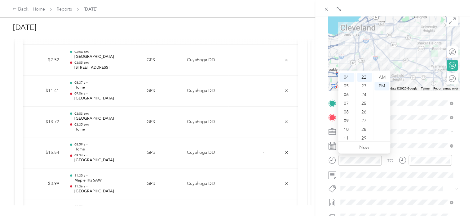
click at [321, 165] on div "BACK New Trip Save This trip cannot be edited because it is either under review…" at bounding box center [395, 124] width 158 height 216
click at [364, 182] on span "Aug/[DATE]" at bounding box center [353, 181] width 24 height 7
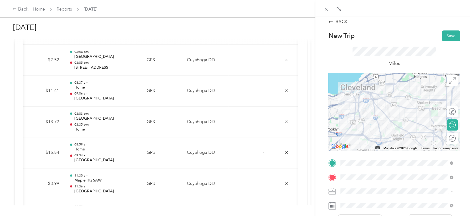
scroll to position [0, 0]
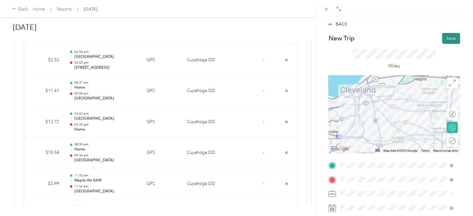
click at [444, 39] on button "Save" at bounding box center [451, 38] width 18 height 11
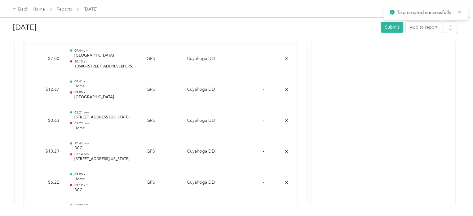
scroll to position [682, 0]
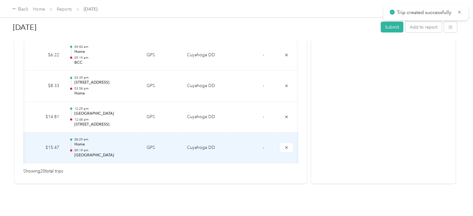
click at [114, 148] on p "09:19 am" at bounding box center [105, 150] width 63 height 4
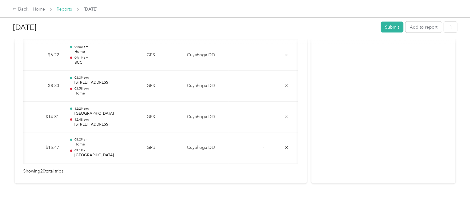
click at [67, 9] on link "Reports" at bounding box center [64, 9] width 15 height 5
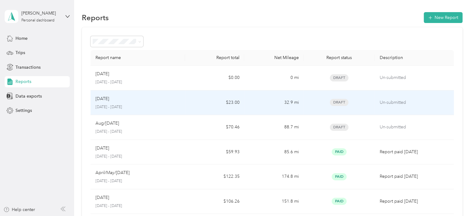
click at [153, 106] on p "[DATE] - [DATE]" at bounding box center [138, 107] width 85 height 6
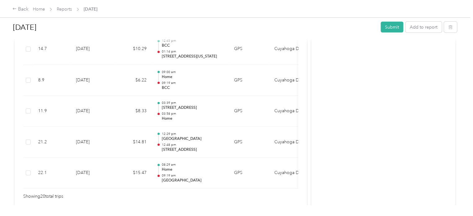
scroll to position [682, 0]
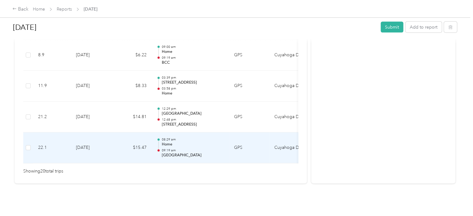
click at [105, 142] on td "[DATE]" at bounding box center [92, 147] width 43 height 31
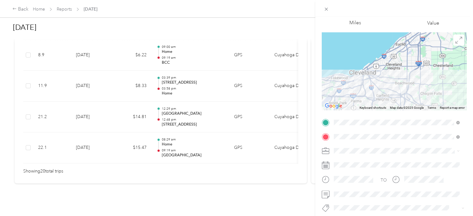
scroll to position [110, 0]
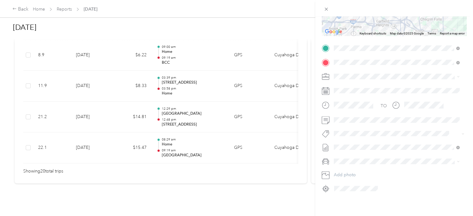
click at [357, 180] on span "Aug/[DATE]" at bounding box center [346, 182] width 24 height 7
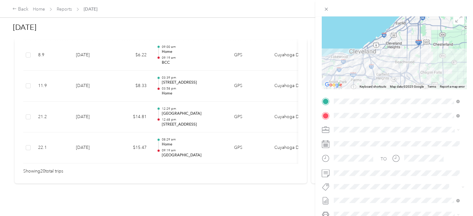
scroll to position [0, 0]
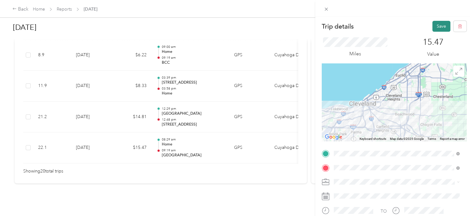
click at [427, 27] on div "Trip details Save" at bounding box center [394, 26] width 145 height 11
click at [434, 27] on button "Save" at bounding box center [442, 26] width 18 height 11
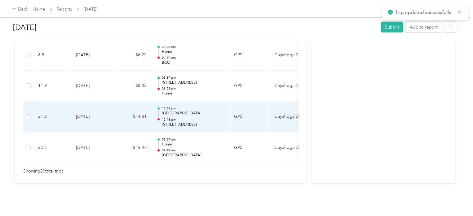
click at [127, 106] on td "$14.81" at bounding box center [132, 116] width 37 height 31
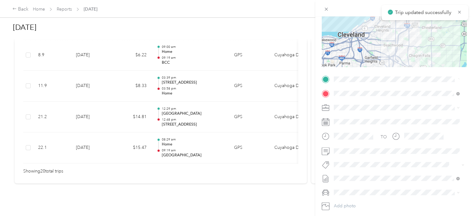
scroll to position [110, 0]
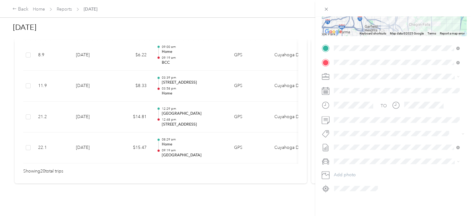
click at [358, 181] on span "Aug/[DATE]" at bounding box center [346, 182] width 24 height 7
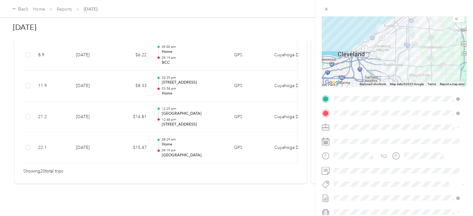
scroll to position [0, 0]
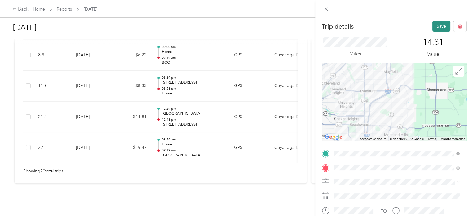
click at [439, 22] on button "Save" at bounding box center [442, 26] width 18 height 11
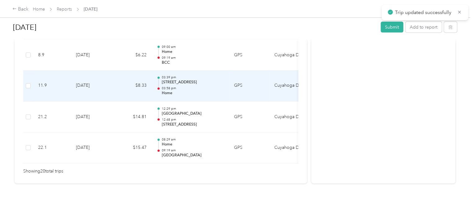
click at [118, 83] on td "$8.33" at bounding box center [132, 85] width 37 height 31
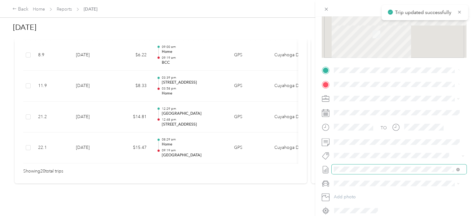
scroll to position [87, 0]
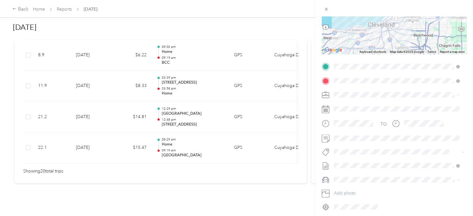
click at [369, 145] on span "Aug/[DATE] Draft" at bounding box center [396, 144] width 121 height 6
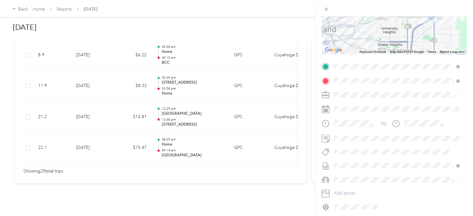
scroll to position [0, 0]
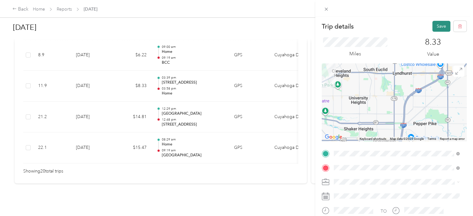
click at [436, 25] on button "Save" at bounding box center [442, 26] width 18 height 11
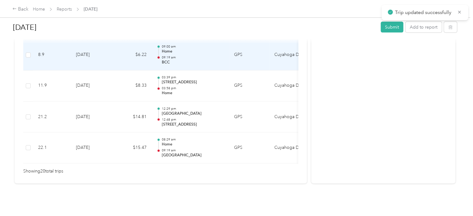
click at [110, 53] on td "[DATE]" at bounding box center [92, 55] width 43 height 31
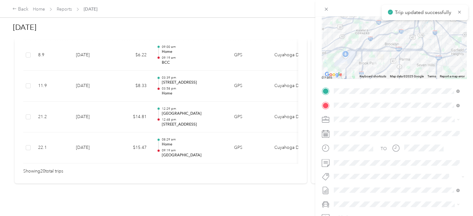
scroll to position [110, 0]
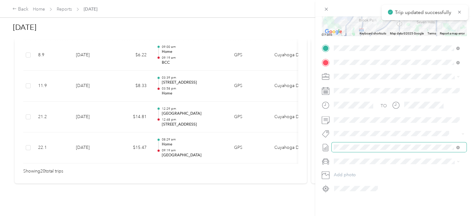
click at [355, 142] on span at bounding box center [399, 147] width 135 height 10
click at [362, 145] on span at bounding box center [399, 147] width 135 height 10
click at [370, 179] on li "Aug/[DATE] Draft" at bounding box center [397, 182] width 130 height 10
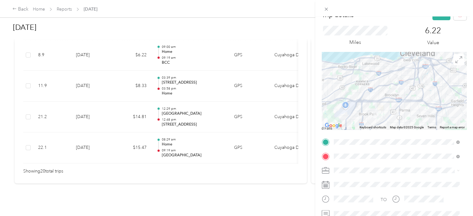
scroll to position [0, 0]
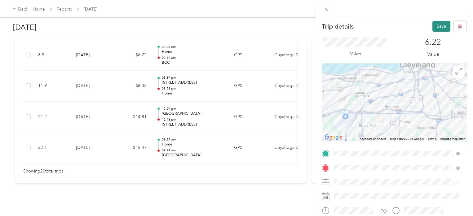
click at [433, 26] on button "Save" at bounding box center [442, 26] width 18 height 11
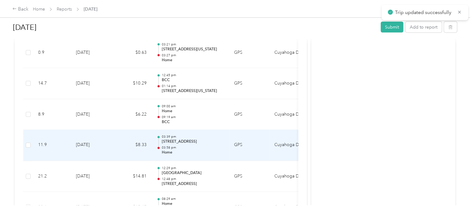
scroll to position [589, 0]
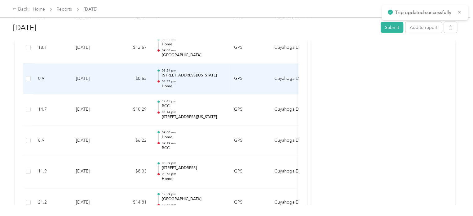
click at [201, 90] on td "03:21 pm [STREET_ADDRESS][US_STATE] 03:27 pm Home" at bounding box center [191, 78] width 78 height 31
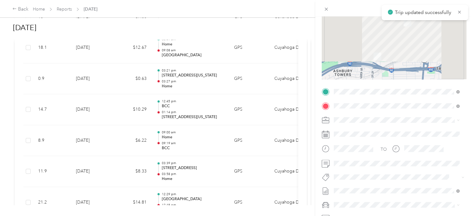
scroll to position [110, 0]
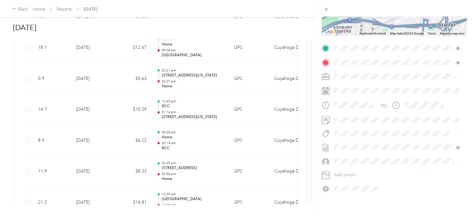
click at [382, 178] on li "Aug/[DATE] Draft" at bounding box center [397, 181] width 130 height 10
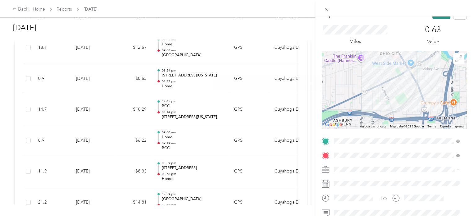
scroll to position [0, 0]
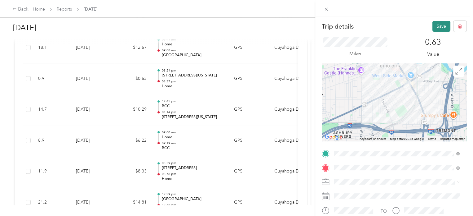
click at [435, 29] on button "Save" at bounding box center [442, 26] width 18 height 11
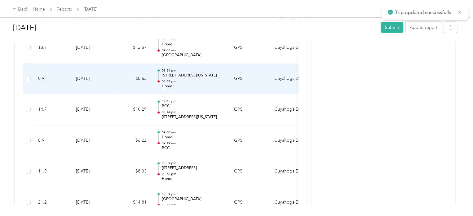
click at [159, 74] on div at bounding box center [159, 79] width 4 height 20
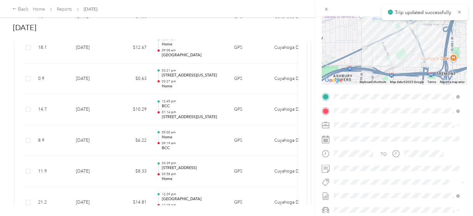
scroll to position [110, 0]
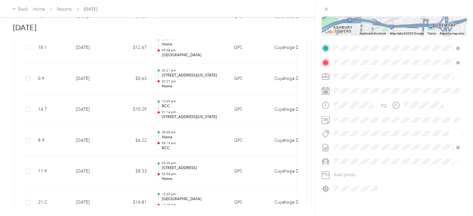
click at [178, 137] on div "Trip details Save This trip cannot be edited because it is either under review,…" at bounding box center [236, 108] width 473 height 216
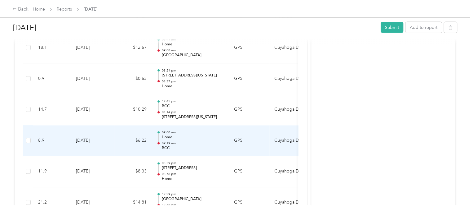
click at [116, 139] on td "$6.22" at bounding box center [132, 140] width 37 height 31
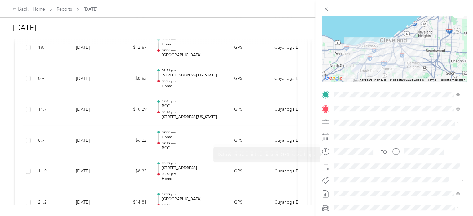
scroll to position [62, 0]
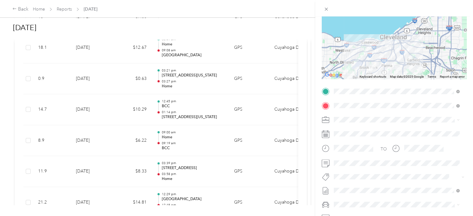
click at [171, 145] on div "Trip details Save This trip cannot be edited because it is either under review,…" at bounding box center [236, 108] width 473 height 216
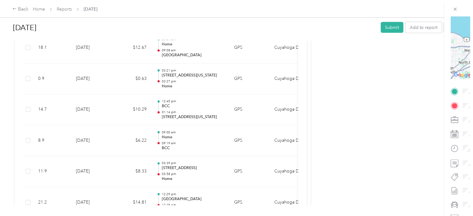
click at [185, 144] on div at bounding box center [236, 108] width 473 height 216
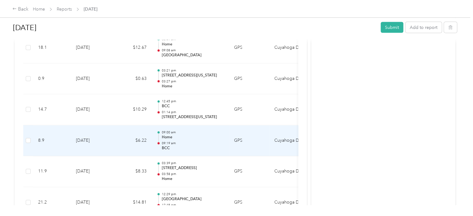
click at [227, 140] on td "09:00 am Home 09:19 am BCC" at bounding box center [191, 140] width 78 height 31
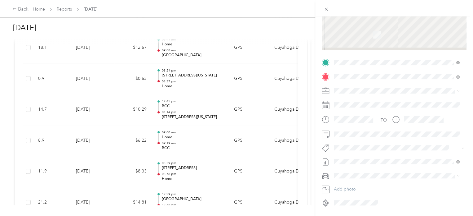
scroll to position [110, 0]
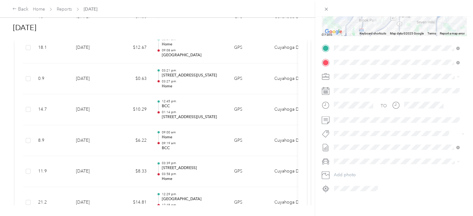
click at [213, 44] on div "Trip details Save This trip cannot be edited because it is either under review,…" at bounding box center [236, 108] width 473 height 216
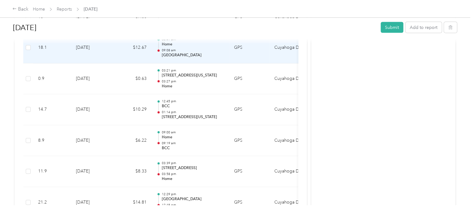
scroll to position [434, 0]
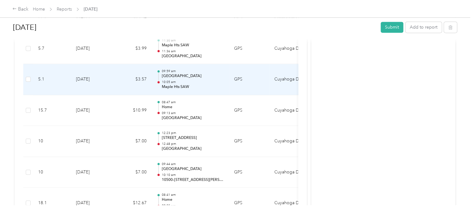
click at [189, 75] on p "[GEOGRAPHIC_DATA]" at bounding box center [193, 76] width 63 height 6
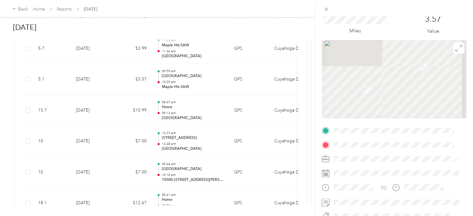
scroll to position [93, 0]
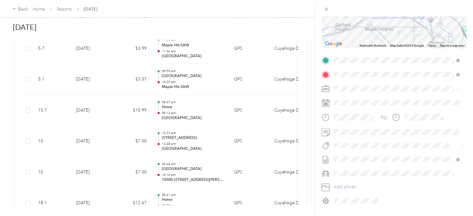
click at [372, 195] on li "Aug/[DATE] Draft" at bounding box center [397, 199] width 130 height 10
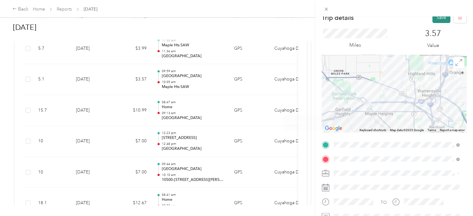
scroll to position [0, 0]
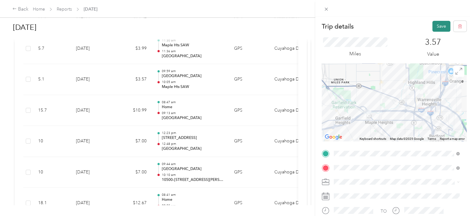
click at [438, 27] on button "Save" at bounding box center [442, 26] width 18 height 11
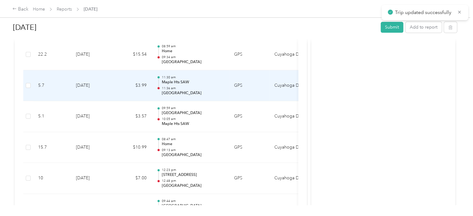
scroll to position [372, 0]
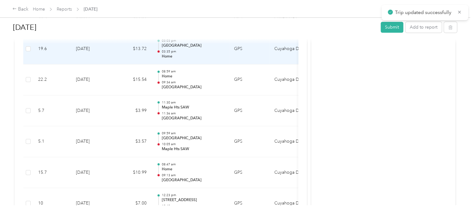
click at [107, 63] on td "[DATE]" at bounding box center [92, 49] width 43 height 31
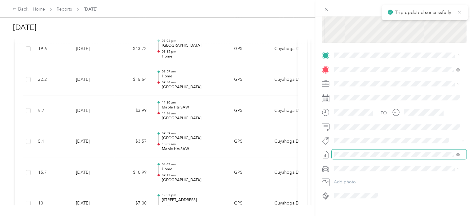
scroll to position [110, 0]
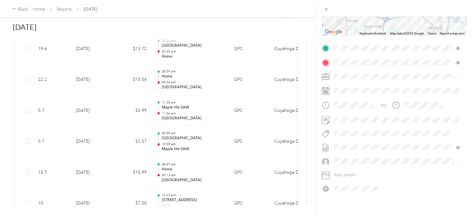
click at [392, 177] on ol "None [DATE] Draft [DATE] Draft Aug/[DATE] Draft [DATE] Draft" at bounding box center [397, 172] width 130 height 50
click at [374, 142] on span at bounding box center [399, 147] width 135 height 10
click at [384, 181] on span "Aug/[DATE] Draft" at bounding box center [396, 183] width 121 height 6
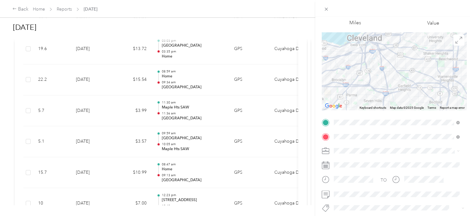
scroll to position [0, 0]
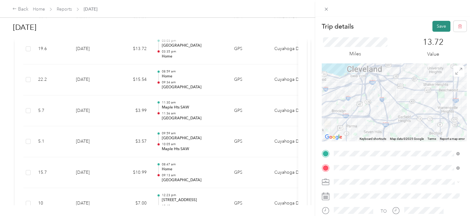
click at [438, 25] on button "Save" at bounding box center [442, 26] width 18 height 11
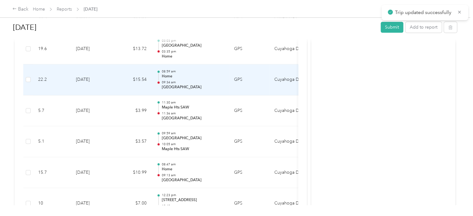
click at [189, 78] on div "08:59 am Home 09:[STREET_ADDRESS]" at bounding box center [193, 79] width 63 height 21
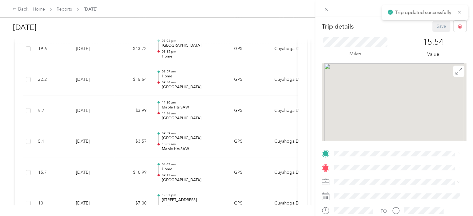
scroll to position [93, 0]
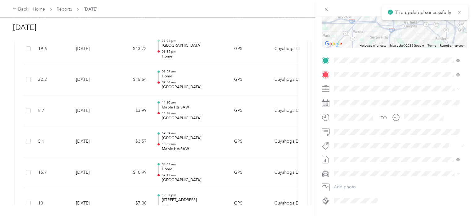
click at [379, 194] on ol "None [DATE] Draft [DATE] Draft Aug/[DATE] Draft [DATE] Draft" at bounding box center [397, 189] width 130 height 50
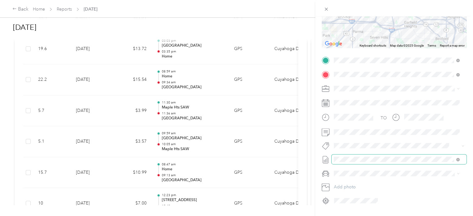
click at [372, 162] on span at bounding box center [399, 159] width 135 height 10
click at [375, 198] on span "Aug/[DATE] Draft" at bounding box center [396, 199] width 121 height 6
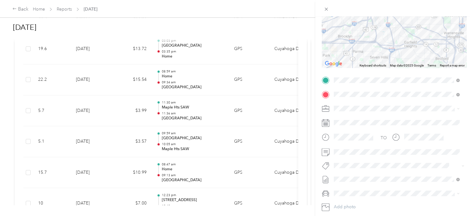
scroll to position [0, 0]
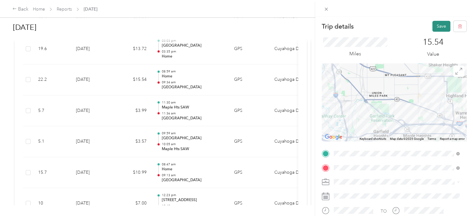
click at [438, 26] on button "Save" at bounding box center [442, 26] width 18 height 11
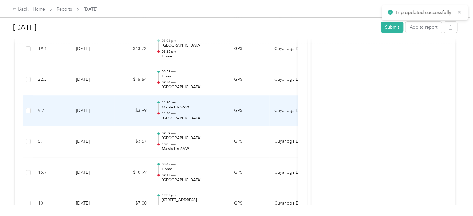
click at [192, 115] on p "[GEOGRAPHIC_DATA]" at bounding box center [193, 118] width 63 height 6
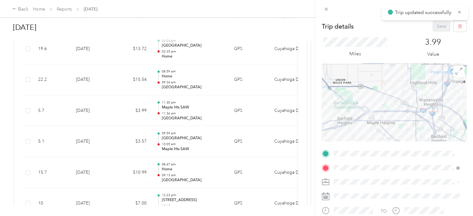
scroll to position [110, 0]
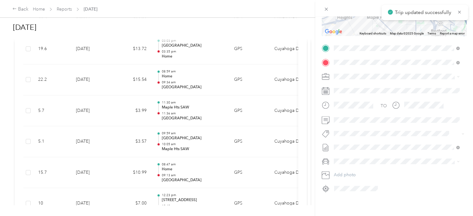
click at [376, 180] on span "Aug/[DATE] Draft" at bounding box center [396, 183] width 121 height 6
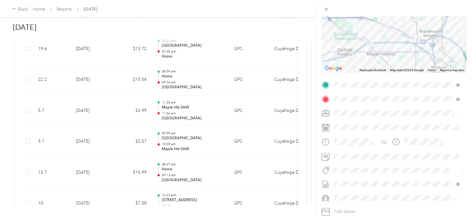
scroll to position [0, 0]
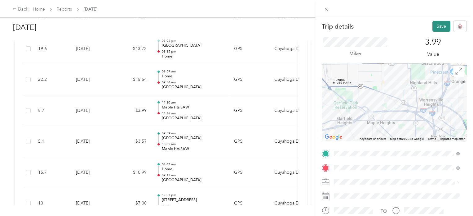
click at [438, 26] on button "Save" at bounding box center [442, 26] width 18 height 11
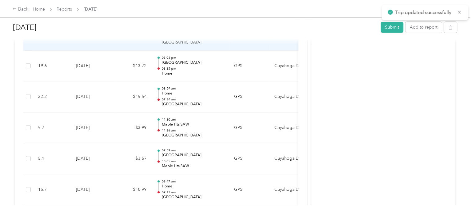
scroll to position [341, 0]
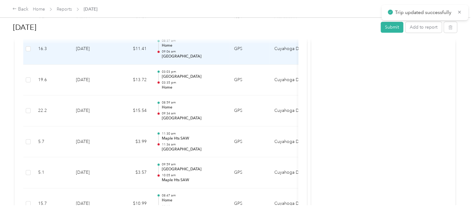
click at [162, 57] on p "[GEOGRAPHIC_DATA]" at bounding box center [193, 57] width 63 height 6
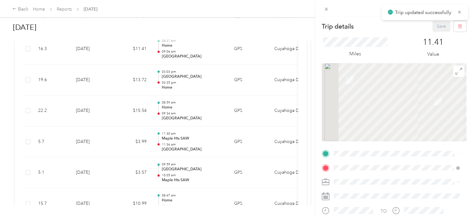
scroll to position [110, 0]
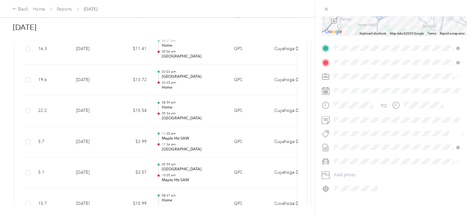
click at [371, 177] on li "Aug/[DATE] Draft" at bounding box center [397, 182] width 130 height 10
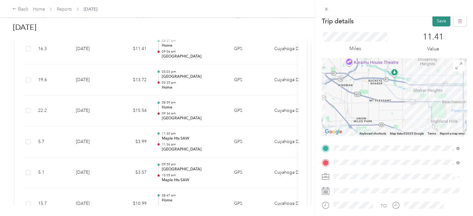
scroll to position [0, 0]
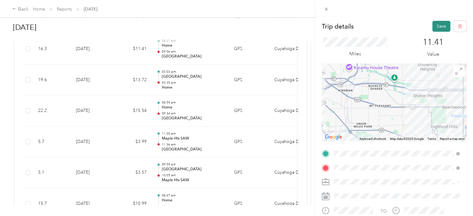
click at [440, 25] on button "Save" at bounding box center [442, 26] width 18 height 11
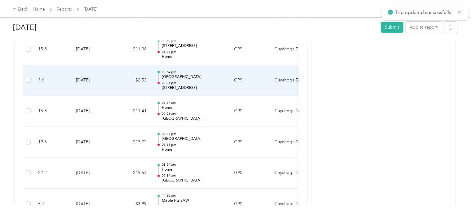
click at [185, 76] on p "[GEOGRAPHIC_DATA]" at bounding box center [193, 77] width 63 height 6
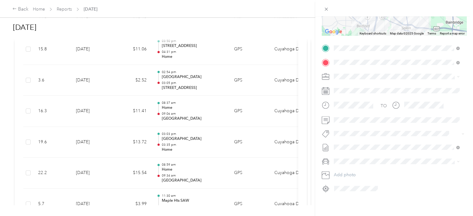
click at [376, 180] on span "Aug/[DATE] Draft" at bounding box center [396, 183] width 121 height 6
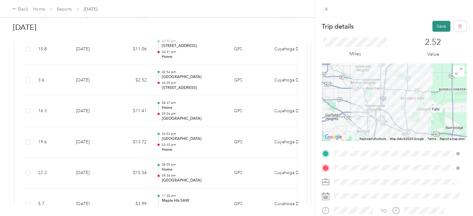
click at [439, 25] on button "Save" at bounding box center [442, 26] width 18 height 11
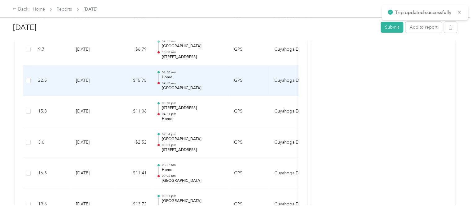
click at [139, 84] on td "$15.75" at bounding box center [132, 80] width 37 height 31
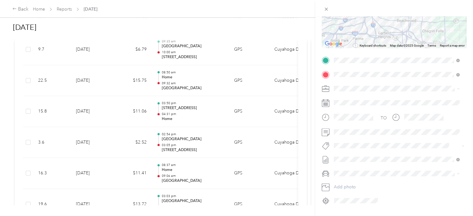
click at [382, 198] on span "Aug/[DATE] Draft" at bounding box center [396, 199] width 121 height 6
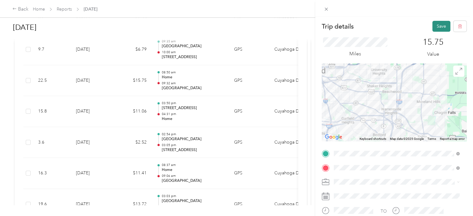
click at [442, 24] on button "Save" at bounding box center [442, 26] width 18 height 11
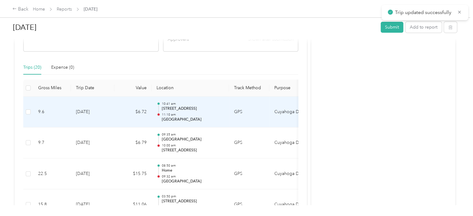
click at [141, 119] on td "$6.72" at bounding box center [132, 111] width 37 height 31
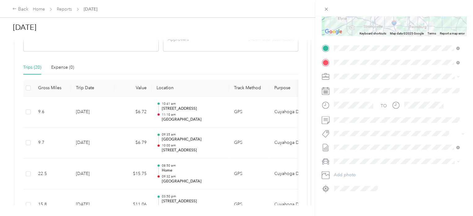
click at [358, 182] on span "Aug/[DATE]" at bounding box center [346, 182] width 24 height 7
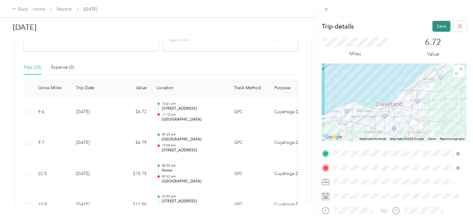
click at [435, 26] on button "Save" at bounding box center [442, 26] width 18 height 11
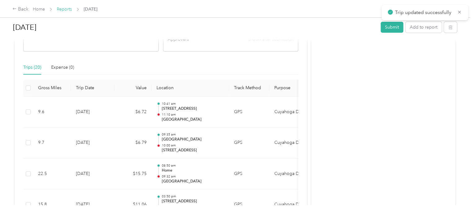
click at [63, 9] on link "Reports" at bounding box center [64, 9] width 15 height 5
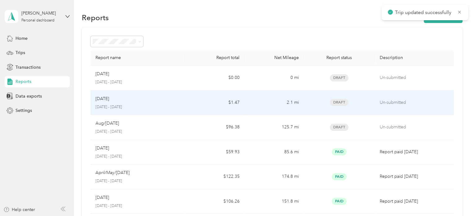
click at [179, 109] on td "Sep [DATE] - [DATE]" at bounding box center [138, 102] width 95 height 25
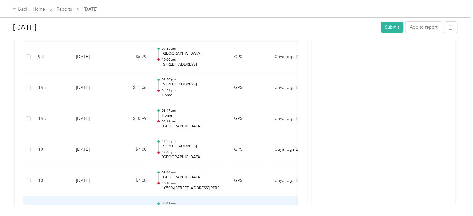
scroll to position [96, 0]
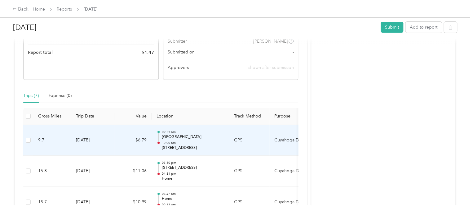
click at [118, 142] on td "$6.79" at bounding box center [132, 140] width 37 height 31
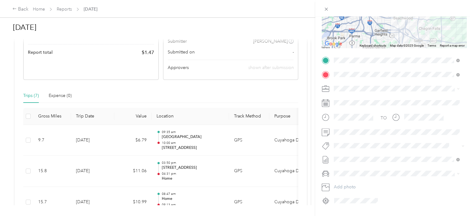
click at [358, 198] on span "Aug/[DATE]" at bounding box center [346, 199] width 24 height 7
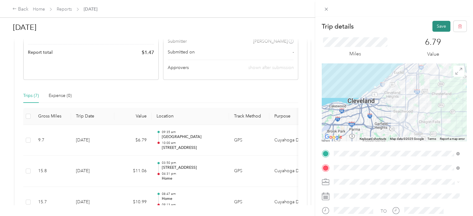
click at [436, 23] on button "Save" at bounding box center [442, 26] width 18 height 11
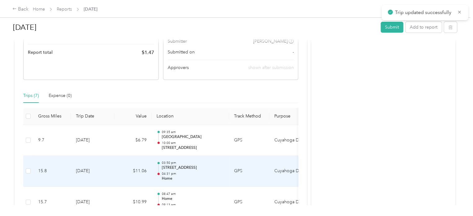
click at [123, 172] on td "$11.06" at bounding box center [132, 170] width 37 height 31
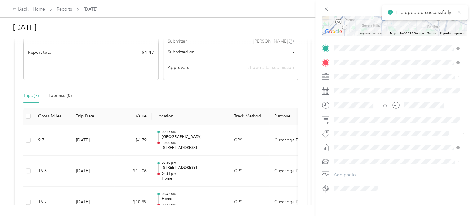
click at [371, 181] on span "Aug/[DATE] Draft" at bounding box center [396, 183] width 121 height 6
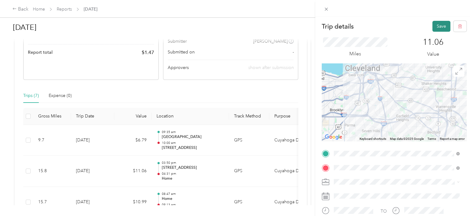
click at [437, 29] on button "Save" at bounding box center [442, 26] width 18 height 11
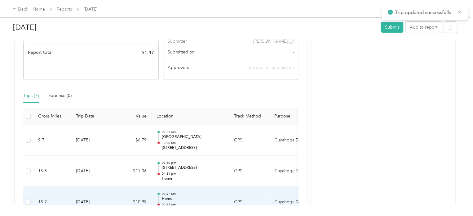
click at [132, 192] on td "$10.99" at bounding box center [132, 201] width 37 height 31
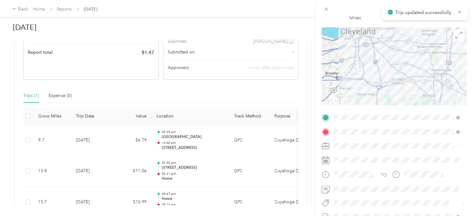
scroll to position [110, 0]
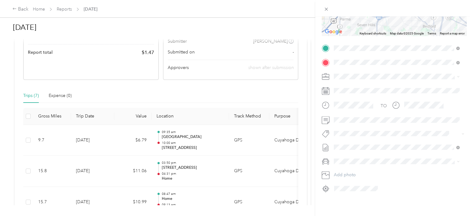
click at [370, 182] on span "Aug/[DATE] Draft" at bounding box center [396, 183] width 121 height 6
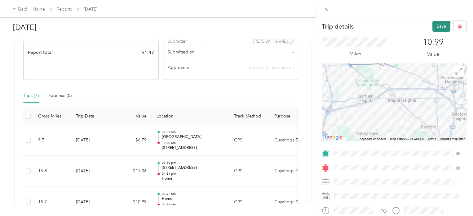
click at [440, 30] on button "Save" at bounding box center [442, 26] width 18 height 11
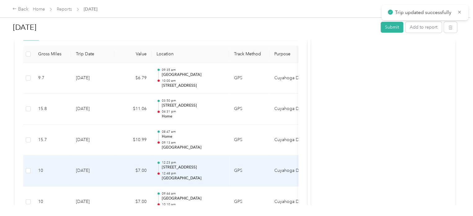
click at [128, 164] on td "$7.00" at bounding box center [132, 170] width 37 height 31
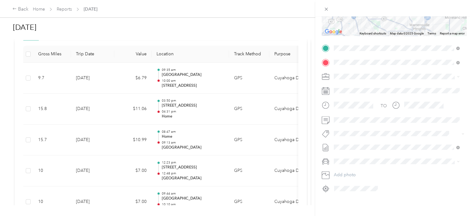
click at [358, 182] on span "Aug/[DATE]" at bounding box center [346, 182] width 24 height 7
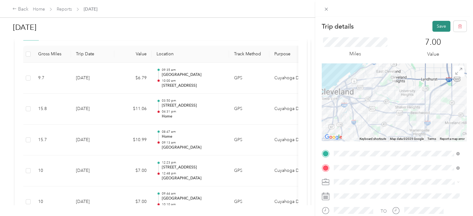
click at [437, 27] on button "Save" at bounding box center [442, 26] width 18 height 11
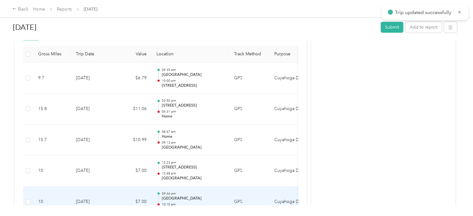
click at [134, 191] on td "$7.00" at bounding box center [132, 201] width 37 height 31
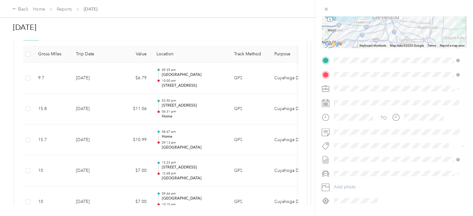
click at [358, 196] on span "Aug/[DATE]" at bounding box center [346, 199] width 24 height 7
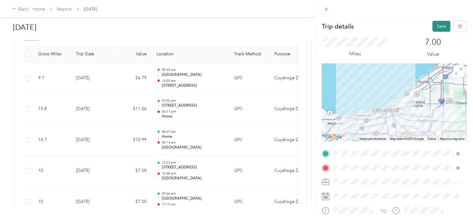
click at [438, 25] on button "Save" at bounding box center [442, 26] width 18 height 11
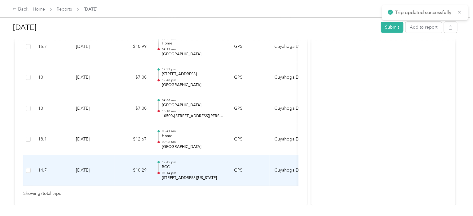
click at [115, 180] on td "$10.29" at bounding box center [132, 170] width 37 height 31
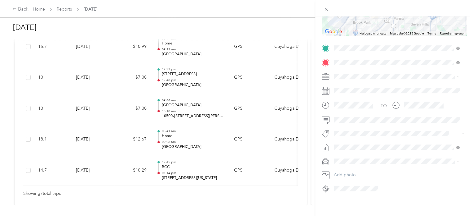
click at [358, 179] on span "Aug/[DATE]" at bounding box center [346, 182] width 24 height 7
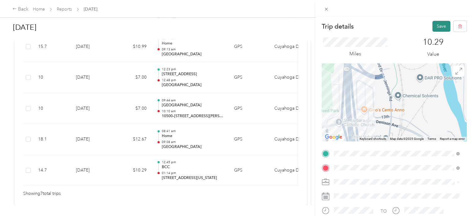
click at [438, 29] on button "Save" at bounding box center [442, 26] width 18 height 11
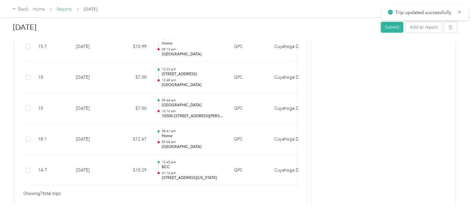
click at [62, 11] on link "Reports" at bounding box center [64, 9] width 15 height 5
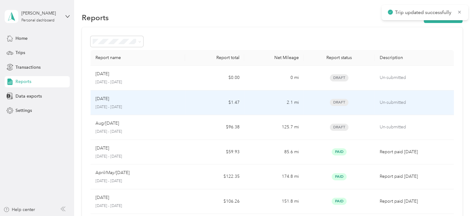
click at [160, 110] on td "Sep [DATE] - [DATE]" at bounding box center [138, 102] width 95 height 25
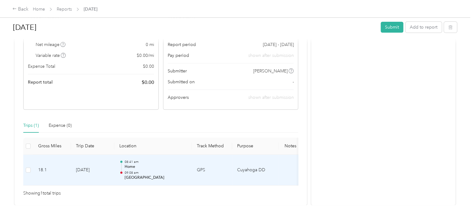
click at [160, 166] on p "Home" at bounding box center [155, 167] width 63 height 6
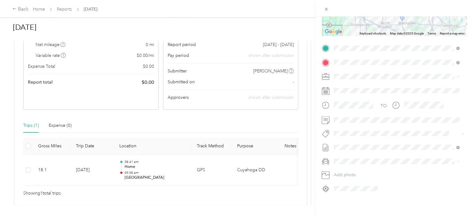
click at [365, 180] on span "Aug/[DATE] Draft" at bounding box center [396, 183] width 121 height 6
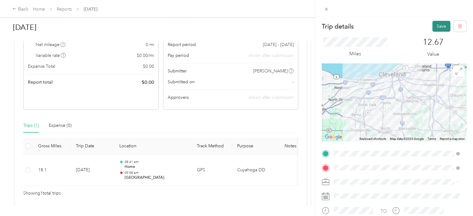
click at [435, 26] on button "Save" at bounding box center [442, 26] width 18 height 11
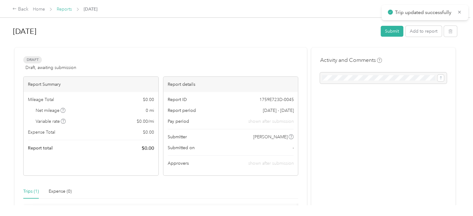
click at [67, 10] on link "Reports" at bounding box center [64, 9] width 15 height 5
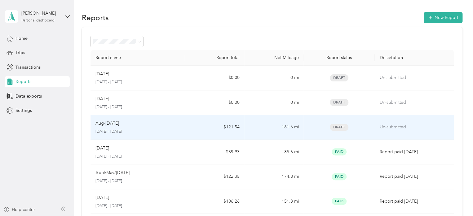
click at [159, 130] on p "[DATE] - [DATE]" at bounding box center [138, 132] width 85 height 6
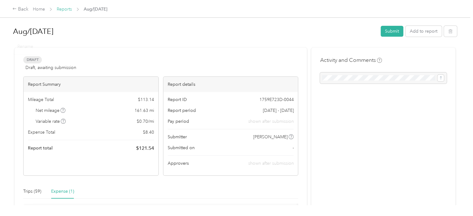
click at [66, 10] on link "Reports" at bounding box center [64, 9] width 15 height 5
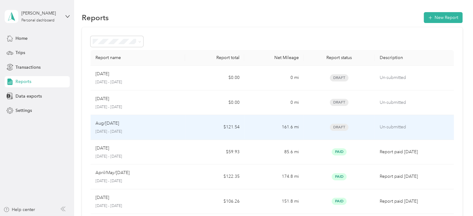
click at [170, 120] on div "Aug/[DATE]" at bounding box center [138, 123] width 85 height 7
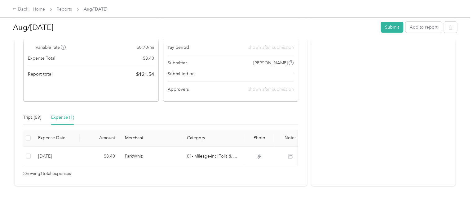
scroll to position [84, 0]
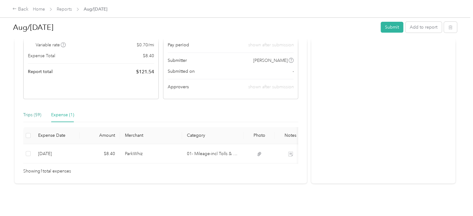
click at [35, 111] on div "Trips (59)" at bounding box center [32, 114] width 18 height 7
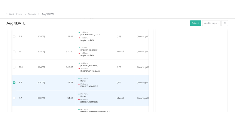
scroll to position [0, 88]
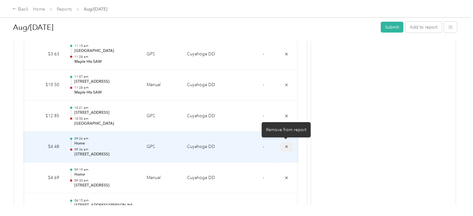
click at [286, 146] on icon "submit" at bounding box center [286, 146] width 4 height 4
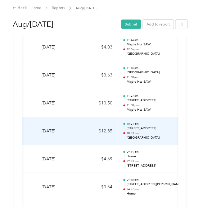
scroll to position [0, 28]
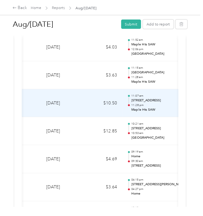
drag, startPoint x: 90, startPoint y: 108, endPoint x: 74, endPoint y: 105, distance: 15.8
click at [72, 106] on td "[DATE]" at bounding box center [62, 103] width 43 height 28
click at [93, 101] on td "$10.50" at bounding box center [103, 103] width 37 height 28
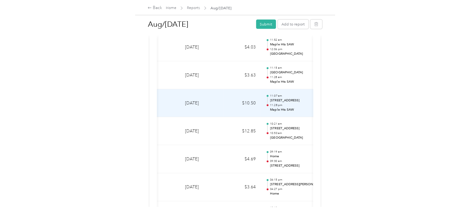
scroll to position [0, 22]
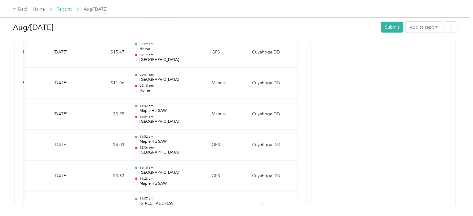
click at [65, 9] on link "Reports" at bounding box center [64, 9] width 15 height 5
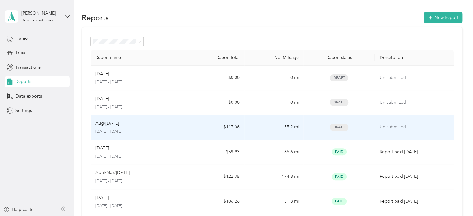
click at [157, 123] on div "Aug/[DATE]" at bounding box center [138, 123] width 85 height 7
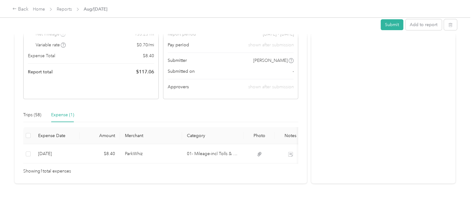
scroll to position [86, 0]
click at [38, 111] on div "Trips (58)" at bounding box center [32, 114] width 18 height 7
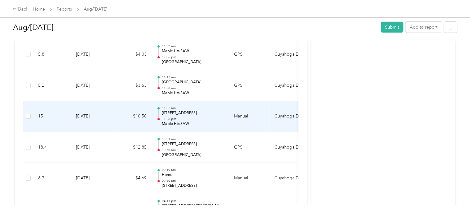
scroll to position [953, 0]
click at [97, 119] on td "[DATE]" at bounding box center [92, 116] width 43 height 31
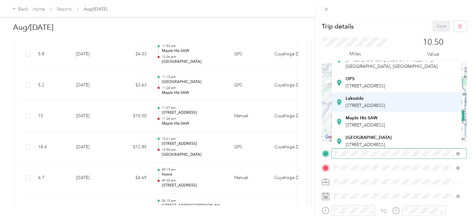
scroll to position [124, 0]
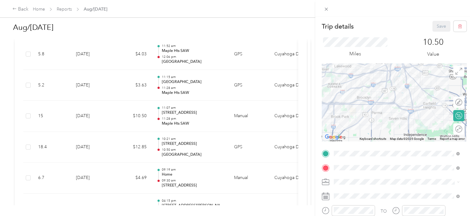
click at [358, 114] on div "Green Road [STREET_ADDRESS]" at bounding box center [369, 112] width 46 height 13
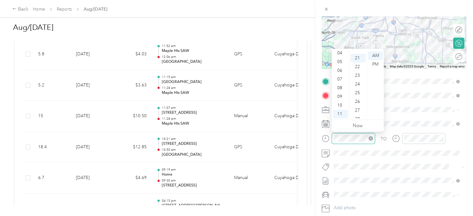
scroll to position [182, 0]
click at [358, 56] on div "21" at bounding box center [358, 55] width 15 height 9
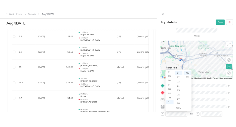
scroll to position [0, 0]
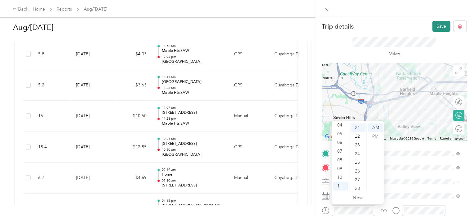
click at [438, 23] on button "Save" at bounding box center [442, 26] width 18 height 11
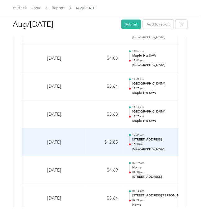
scroll to position [0, 32]
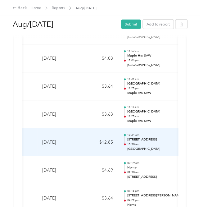
click at [150, 141] on p "[STREET_ADDRESS]" at bounding box center [158, 139] width 63 height 5
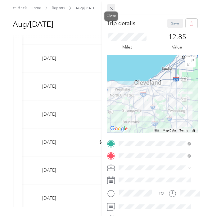
click at [111, 6] on icon at bounding box center [111, 8] width 5 height 5
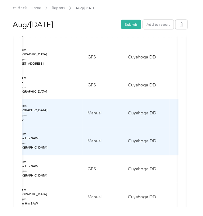
scroll to position [0, 208]
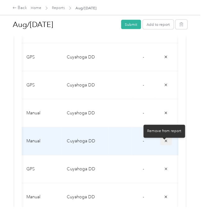
click at [163, 143] on icon "submit" at bounding box center [165, 140] width 4 height 4
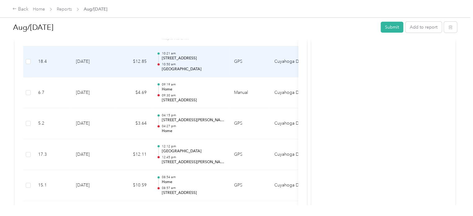
scroll to position [922, 0]
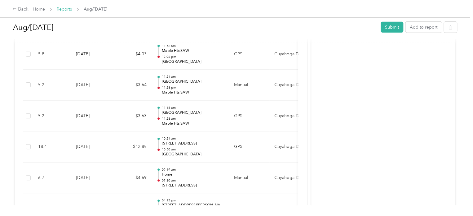
click at [71, 10] on link "Reports" at bounding box center [64, 9] width 15 height 5
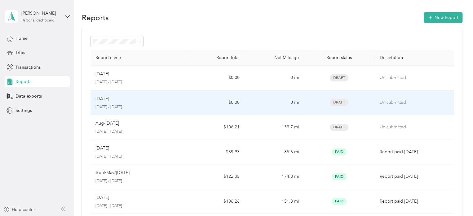
click at [315, 102] on div "Draft" at bounding box center [339, 102] width 61 height 7
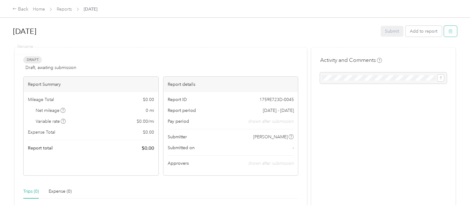
click at [453, 32] on button "button" at bounding box center [450, 31] width 13 height 11
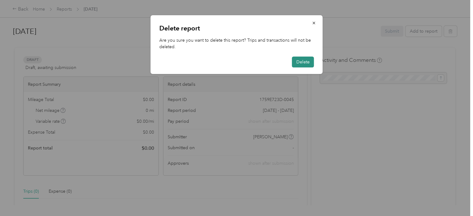
click at [298, 62] on button "Delete" at bounding box center [303, 61] width 22 height 11
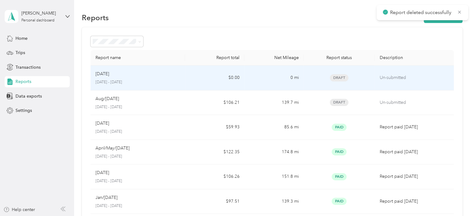
click at [143, 74] on div "[DATE]" at bounding box center [138, 73] width 85 height 7
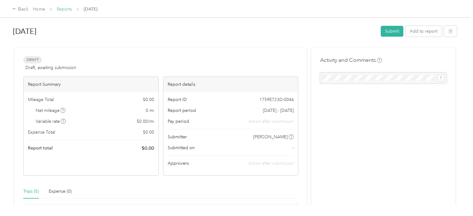
click at [59, 10] on link "Reports" at bounding box center [64, 9] width 15 height 5
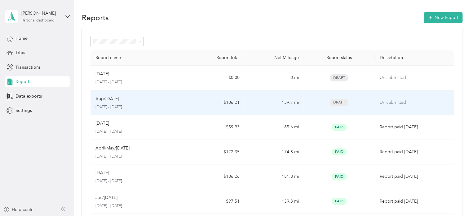
click at [161, 100] on div "Aug/[DATE]" at bounding box center [138, 98] width 85 height 7
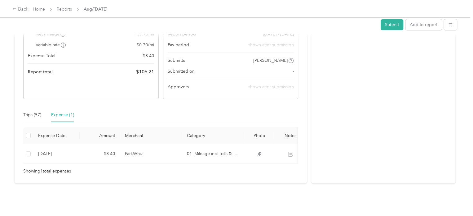
scroll to position [86, 0]
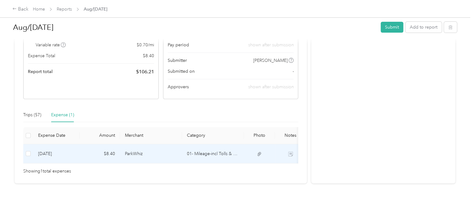
click at [284, 144] on td at bounding box center [290, 153] width 31 height 19
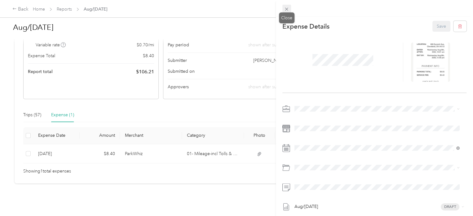
click at [285, 9] on icon at bounding box center [286, 9] width 5 height 5
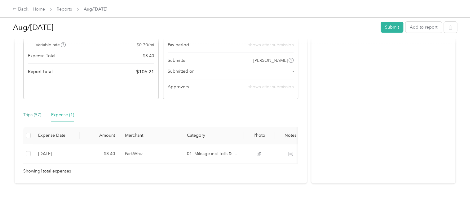
click at [32, 111] on div "Trips (57)" at bounding box center [32, 114] width 18 height 7
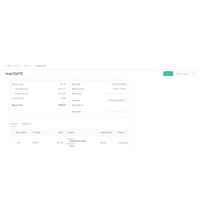
scroll to position [0, 0]
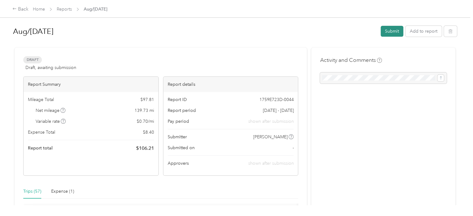
click at [388, 30] on button "Submit" at bounding box center [392, 31] width 23 height 11
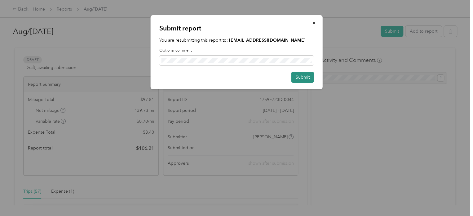
click at [300, 76] on button "Submit" at bounding box center [303, 77] width 23 height 11
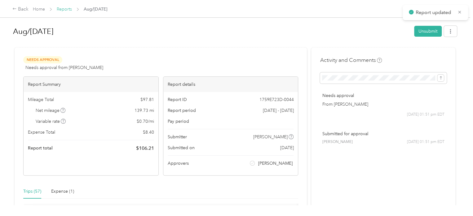
click at [63, 11] on link "Reports" at bounding box center [64, 9] width 15 height 5
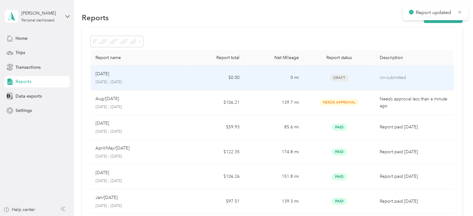
click at [150, 80] on p "[DATE] - [DATE]" at bounding box center [138, 82] width 85 height 6
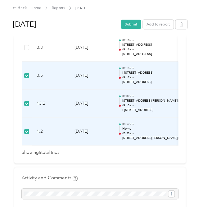
scroll to position [155, 0]
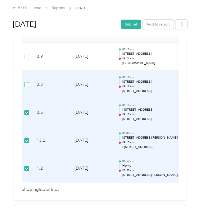
click at [27, 86] on label at bounding box center [26, 84] width 5 height 7
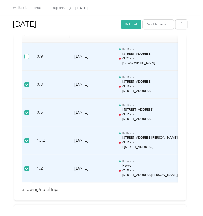
click at [27, 58] on label at bounding box center [26, 56] width 5 height 7
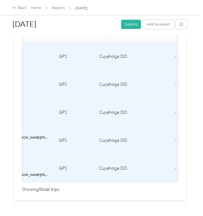
scroll to position [0, 169]
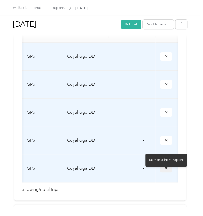
click at [166, 169] on icon "submit" at bounding box center [166, 168] width 2 height 2
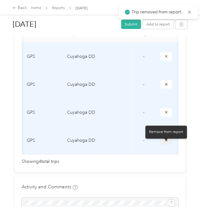
click at [165, 141] on icon "submit" at bounding box center [166, 140] width 2 height 2
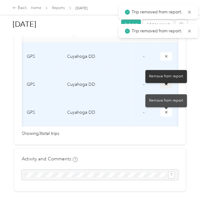
click at [164, 86] on icon "submit" at bounding box center [166, 84] width 4 height 4
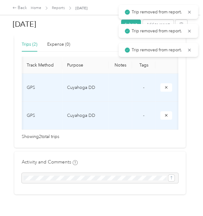
scroll to position [114, 0]
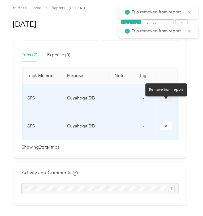
click at [166, 100] on icon "submit" at bounding box center [166, 98] width 4 height 4
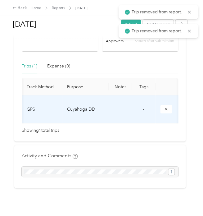
click at [165, 129] on div "Showing 1 total trips" at bounding box center [100, 130] width 156 height 7
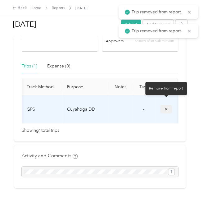
click at [163, 105] on button "submit" at bounding box center [166, 109] width 12 height 8
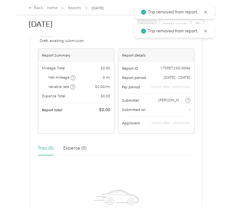
scroll to position [0, 0]
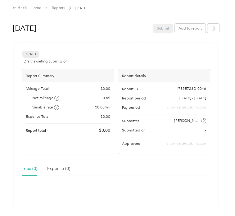
click at [58, 11] on span "Reports" at bounding box center [58, 8] width 13 height 6
click at [59, 8] on link "Reports" at bounding box center [58, 8] width 13 height 5
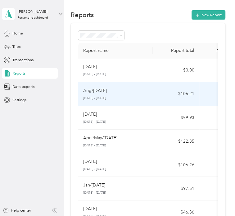
click at [107, 91] on p "Aug/[DATE]" at bounding box center [95, 90] width 24 height 7
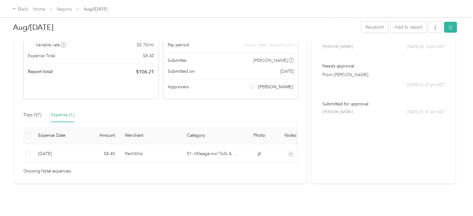
scroll to position [86, 0]
drag, startPoint x: 20, startPoint y: 106, endPoint x: 31, endPoint y: 106, distance: 10.9
click at [20, 106] on div "Rejected Awaiting on resubmission View activity & comments Report Summary Milea…" at bounding box center [161, 77] width 293 height 212
click at [31, 111] on div "Trips (57)" at bounding box center [32, 114] width 18 height 7
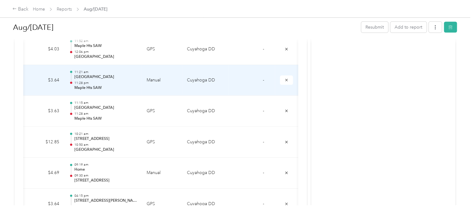
scroll to position [879, 0]
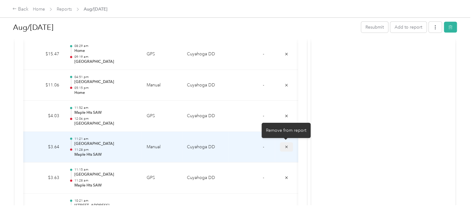
click at [282, 147] on button "submit" at bounding box center [286, 146] width 13 height 9
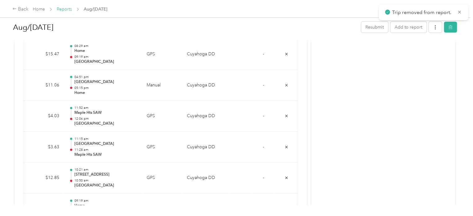
click at [62, 11] on link "Reports" at bounding box center [64, 9] width 15 height 5
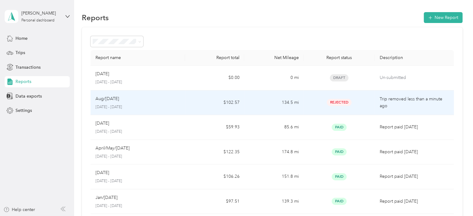
click at [191, 97] on td "$102.57" at bounding box center [214, 102] width 59 height 25
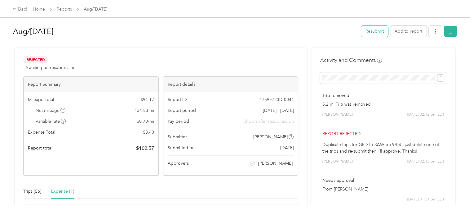
click at [378, 29] on button "Resubmit" at bounding box center [374, 31] width 27 height 11
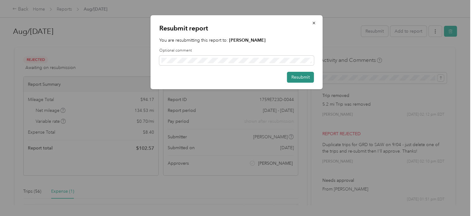
click at [299, 77] on button "Resubmit" at bounding box center [300, 77] width 27 height 11
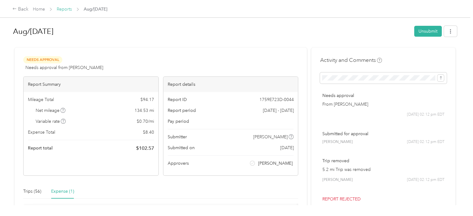
click at [64, 10] on link "Reports" at bounding box center [64, 9] width 15 height 5
